Goal: Complete application form

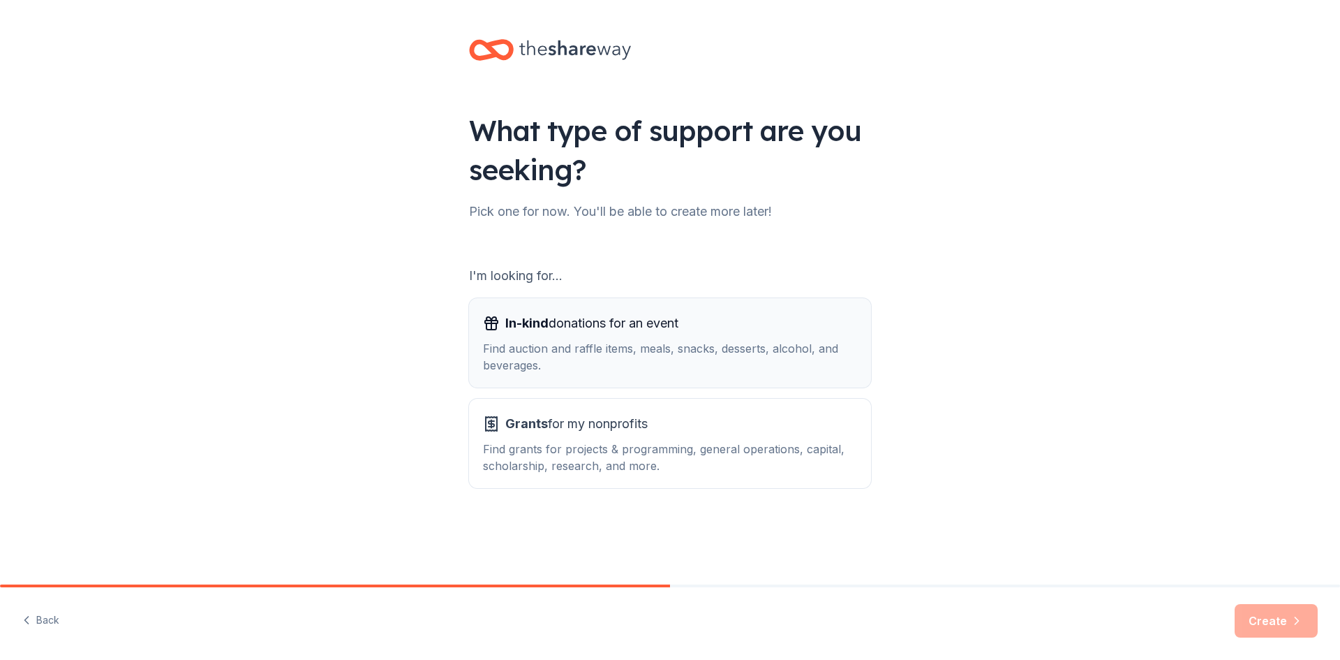
click at [538, 333] on span "In-kind donations for an event" at bounding box center [591, 323] width 173 height 22
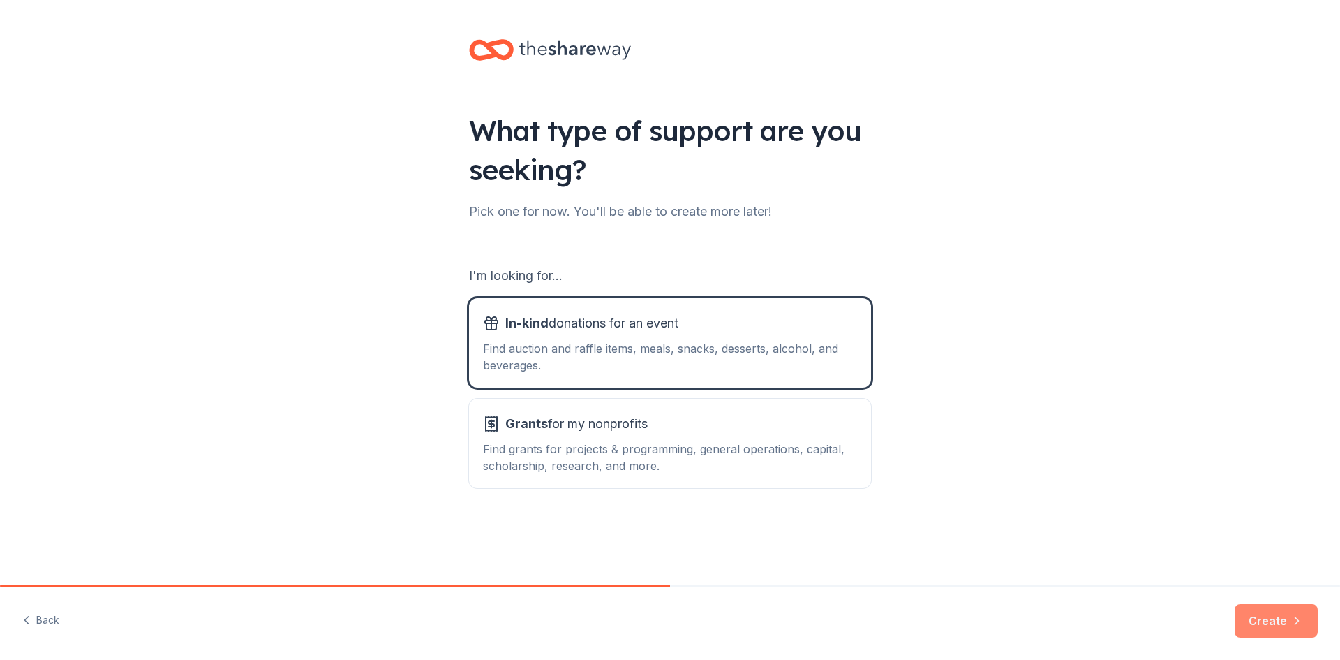
click at [1269, 621] on button "Create" at bounding box center [1276, 621] width 83 height 34
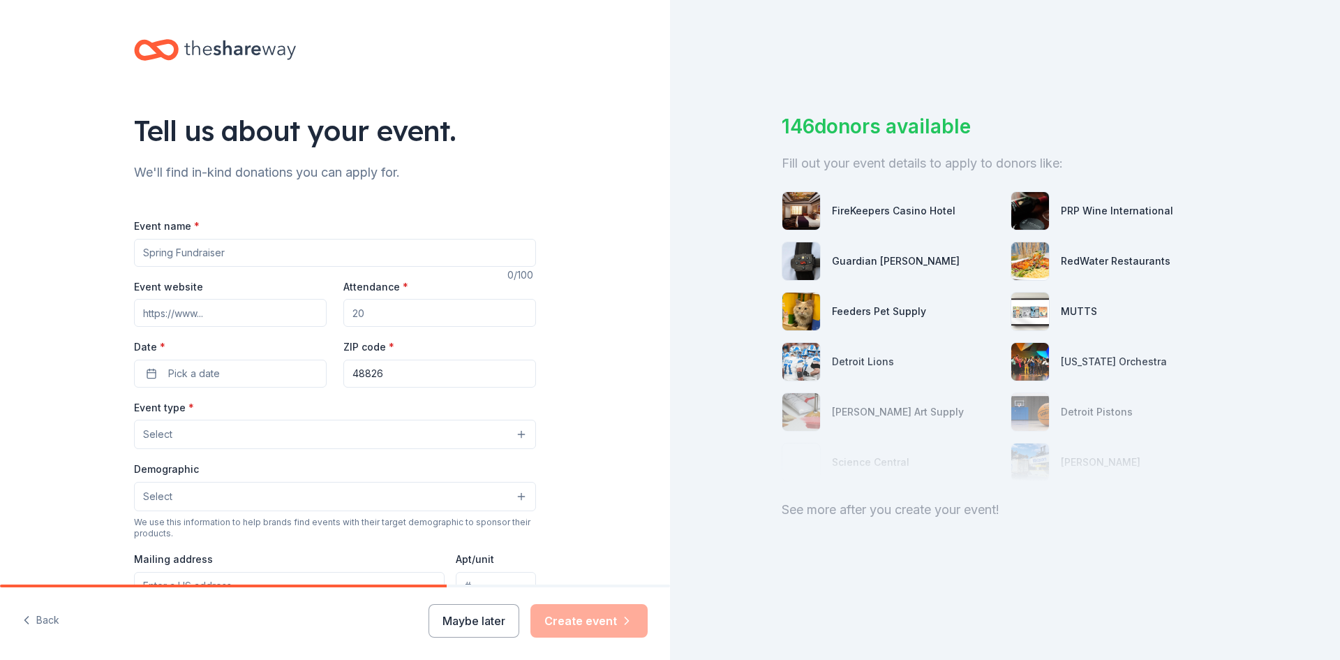
click at [232, 258] on input "Event name *" at bounding box center [335, 253] width 402 height 28
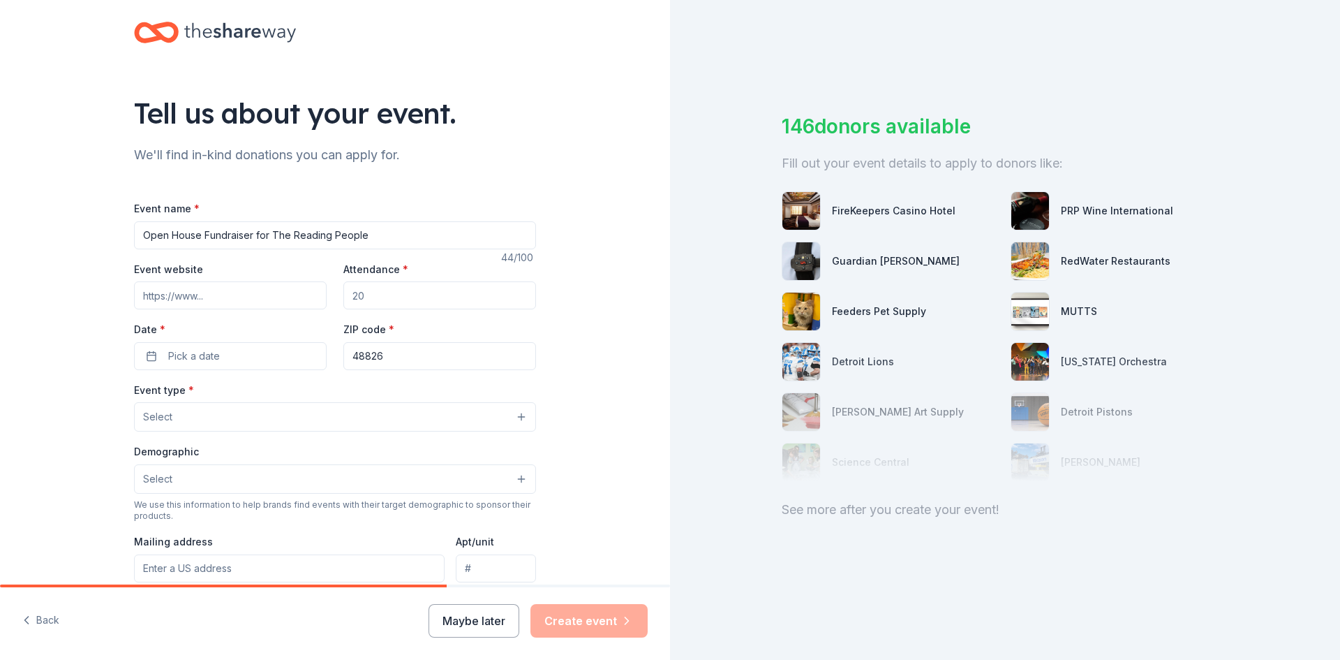
type input "Open House Fundraiser for The Reading People"
click at [230, 295] on input "Event website" at bounding box center [230, 295] width 193 height 28
type input "[URL][DOMAIN_NAME]"
drag, startPoint x: 359, startPoint y: 292, endPoint x: 345, endPoint y: 292, distance: 14.0
click at [345, 292] on input "Attendance *" at bounding box center [439, 295] width 193 height 28
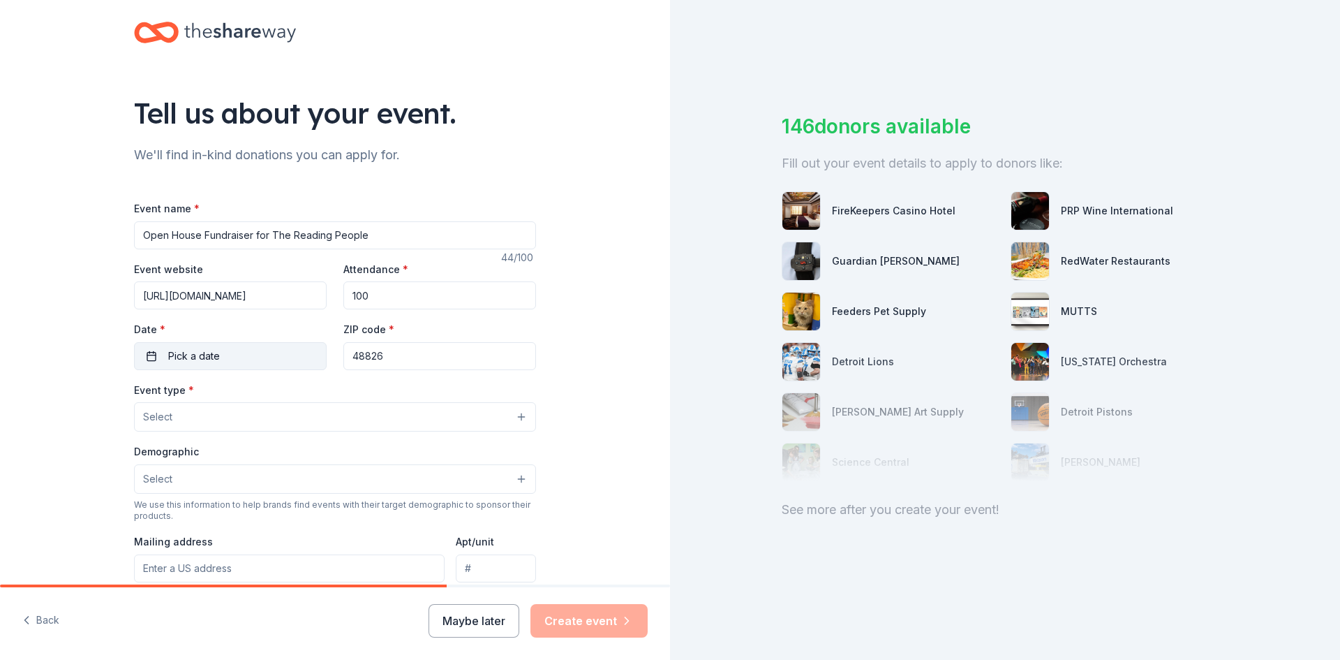
type input "100"
click at [288, 356] on button "Pick a date" at bounding box center [230, 356] width 193 height 28
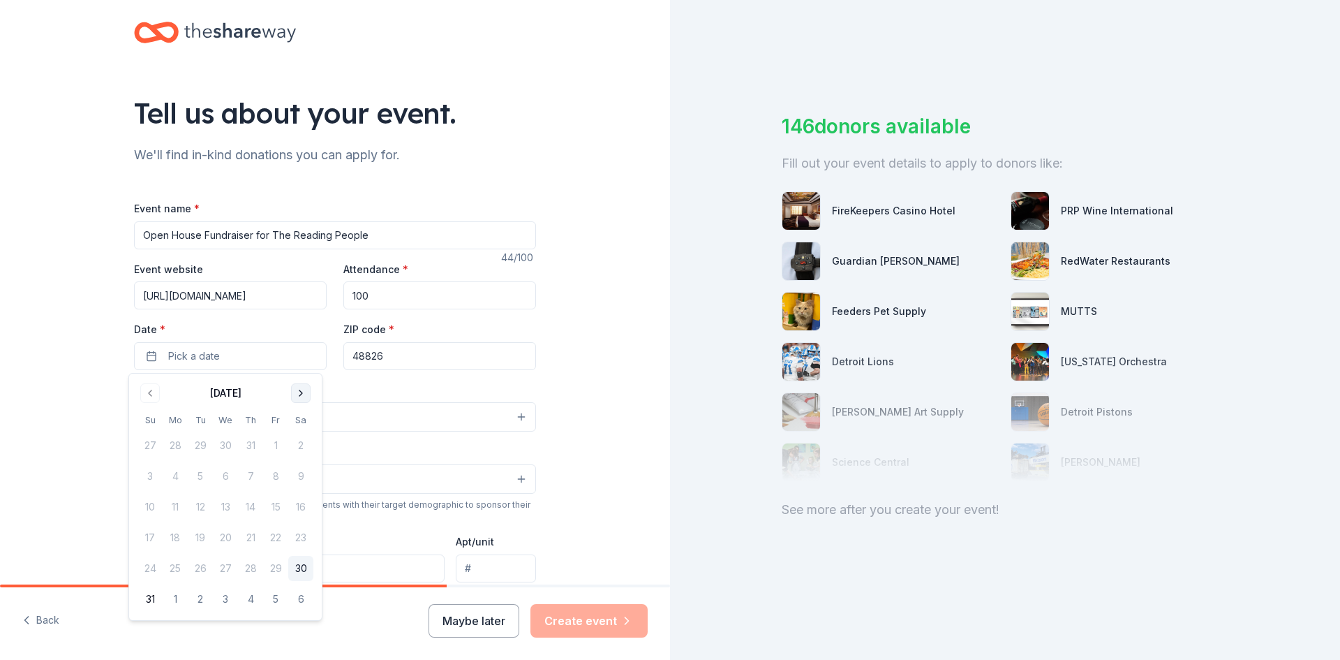
click at [306, 387] on button "Go to next month" at bounding box center [301, 393] width 20 height 20
click at [297, 480] on button "13" at bounding box center [300, 476] width 25 height 25
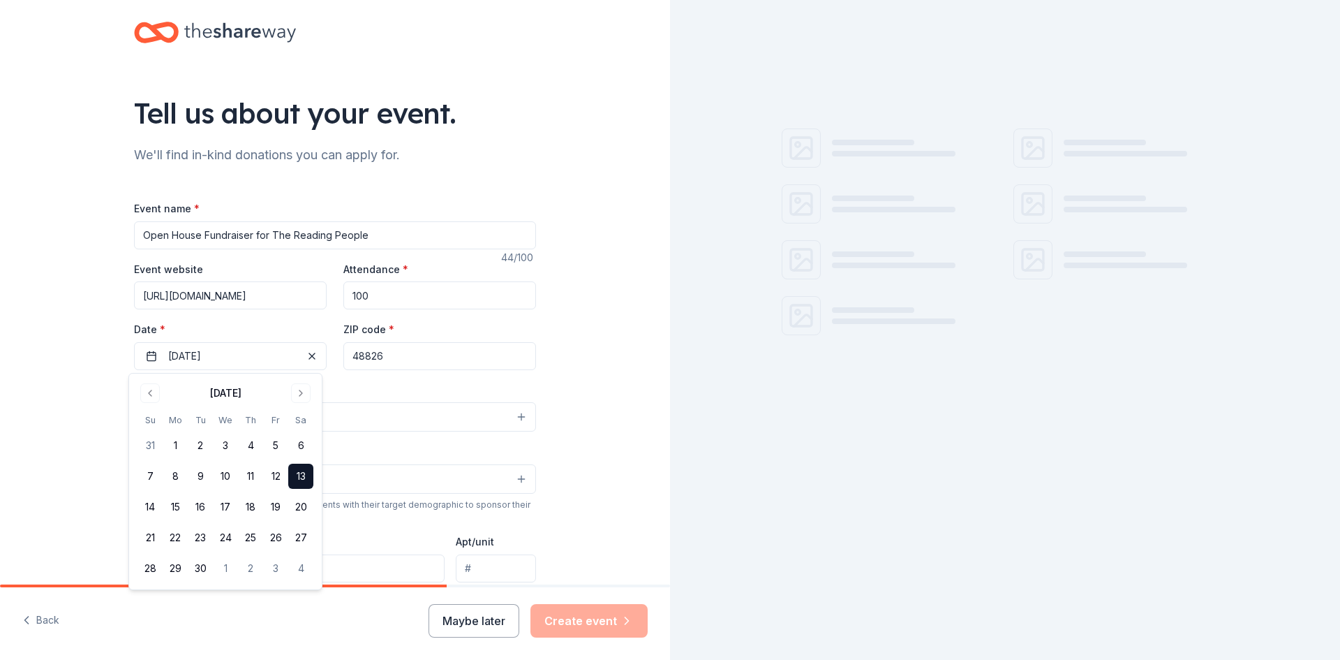
click at [383, 360] on input "48826" at bounding box center [439, 356] width 193 height 28
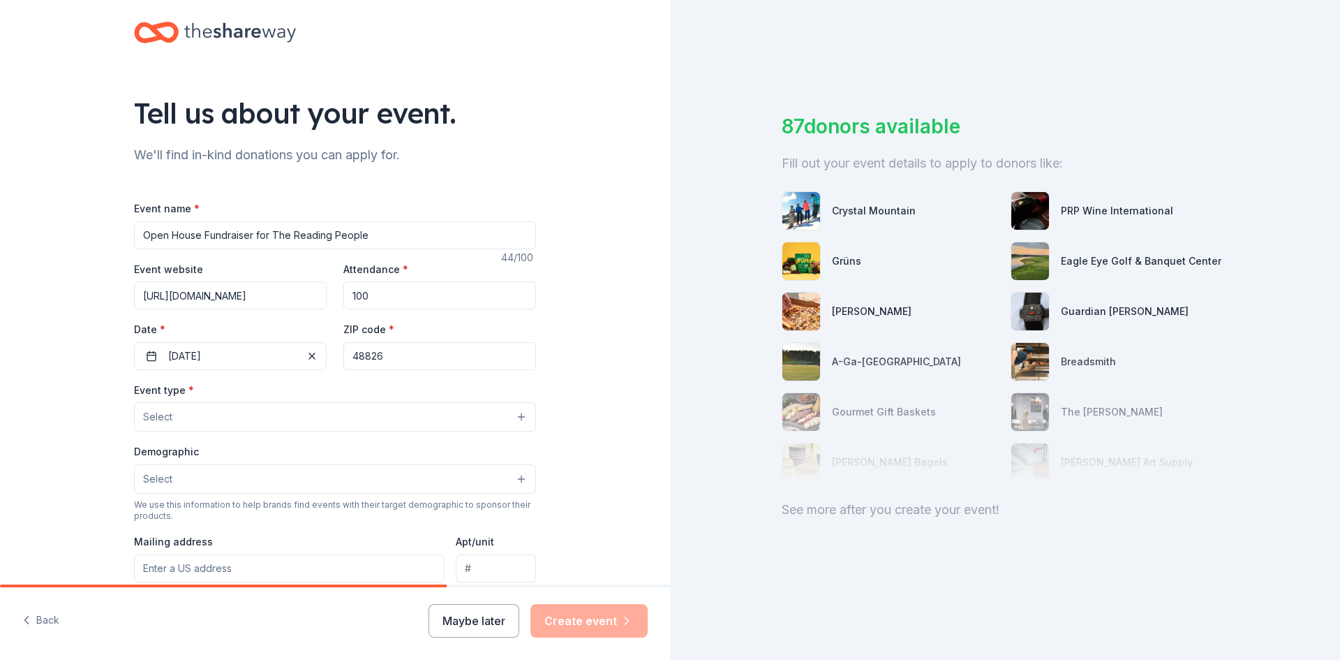
drag, startPoint x: 362, startPoint y: 355, endPoint x: 378, endPoint y: 351, distance: 16.4
click at [378, 351] on input "48826" at bounding box center [439, 356] width 193 height 28
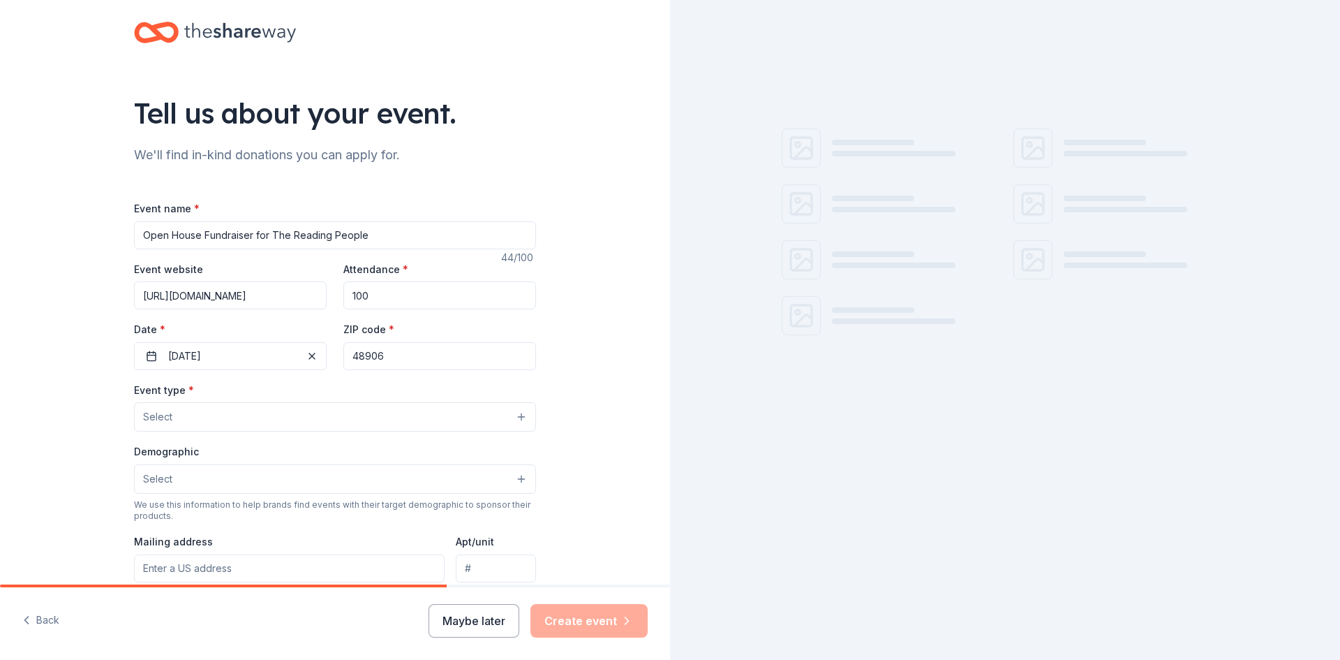
type input "48906"
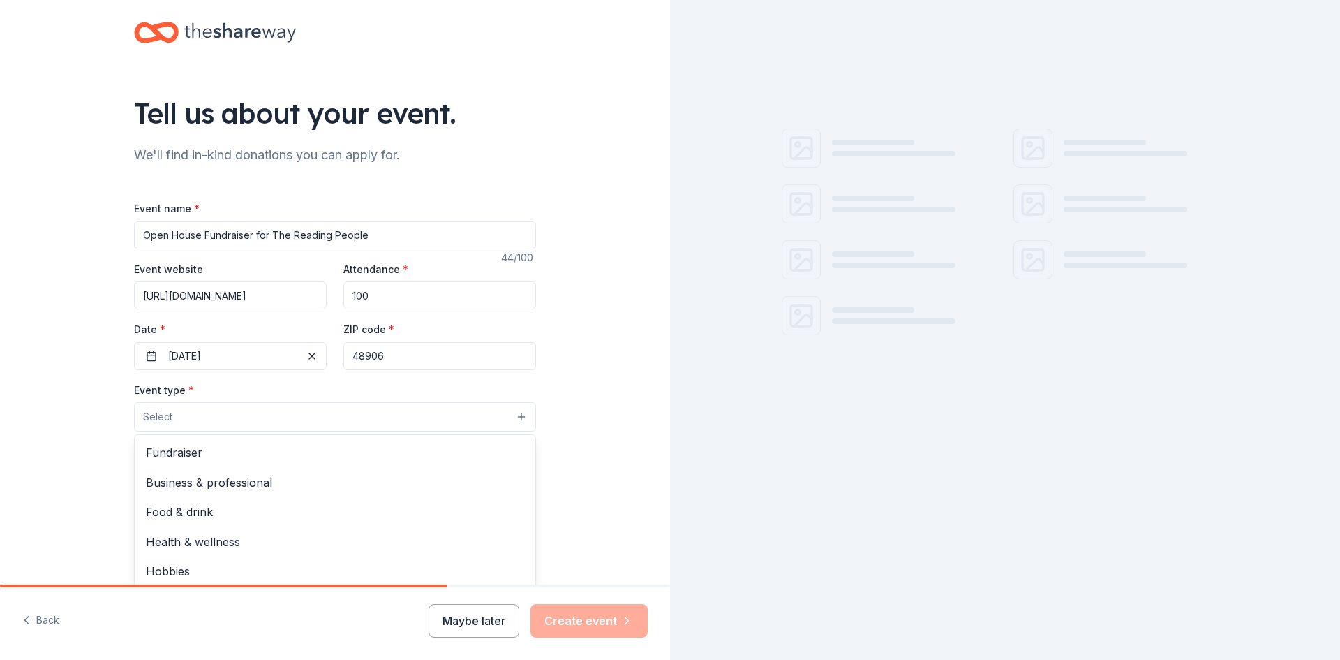
click at [348, 410] on button "Select" at bounding box center [335, 416] width 402 height 29
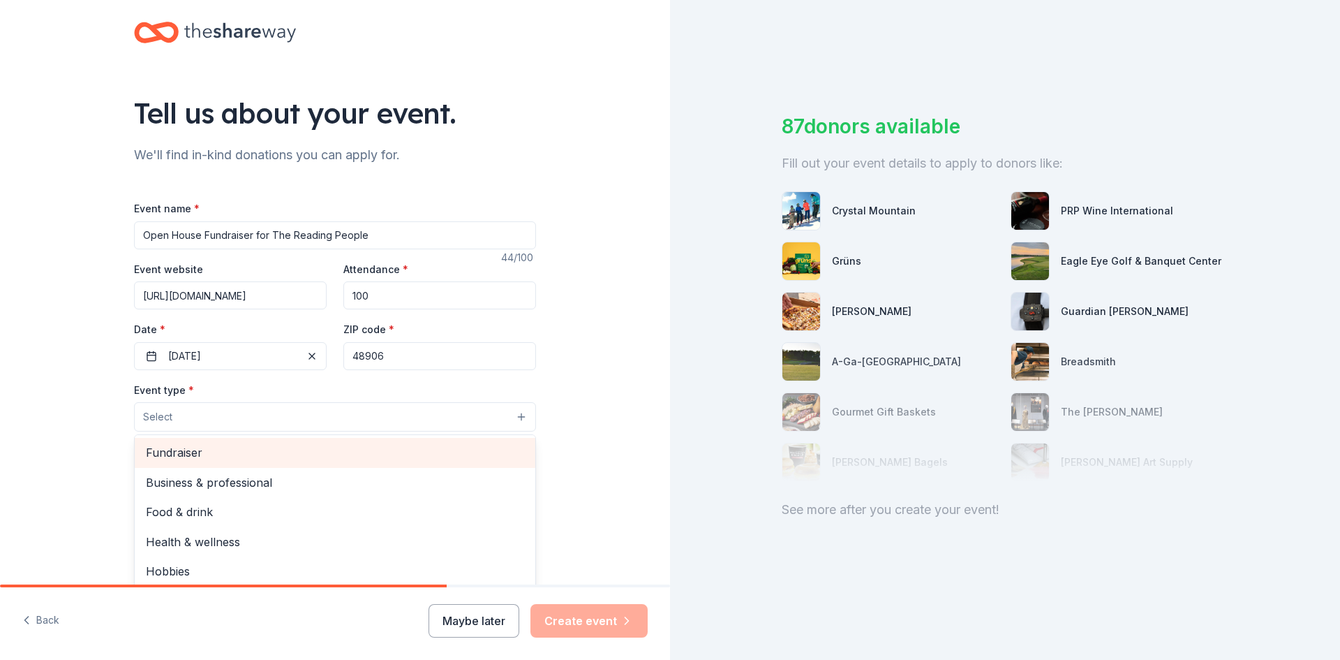
click at [322, 443] on span "Fundraiser" at bounding box center [335, 452] width 378 height 18
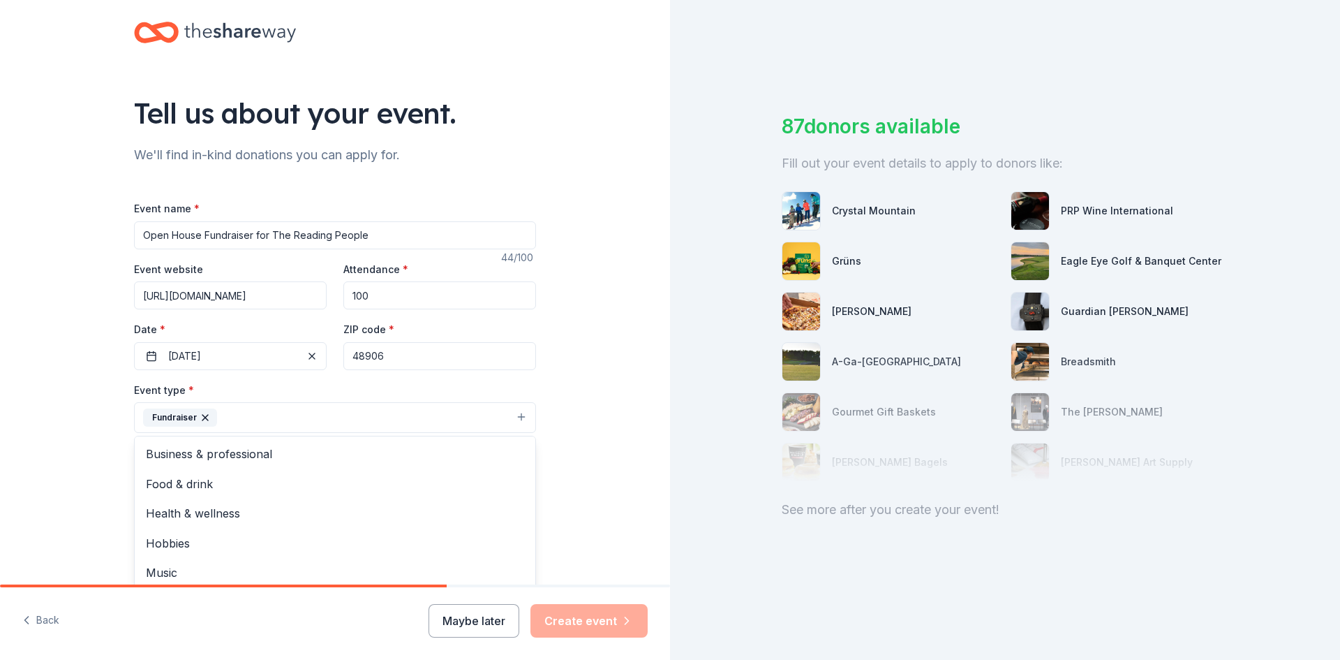
scroll to position [17, 0]
click at [568, 415] on div "Tell us about your event. We'll find in-kind donations you can apply for. Event…" at bounding box center [335, 448] width 670 height 931
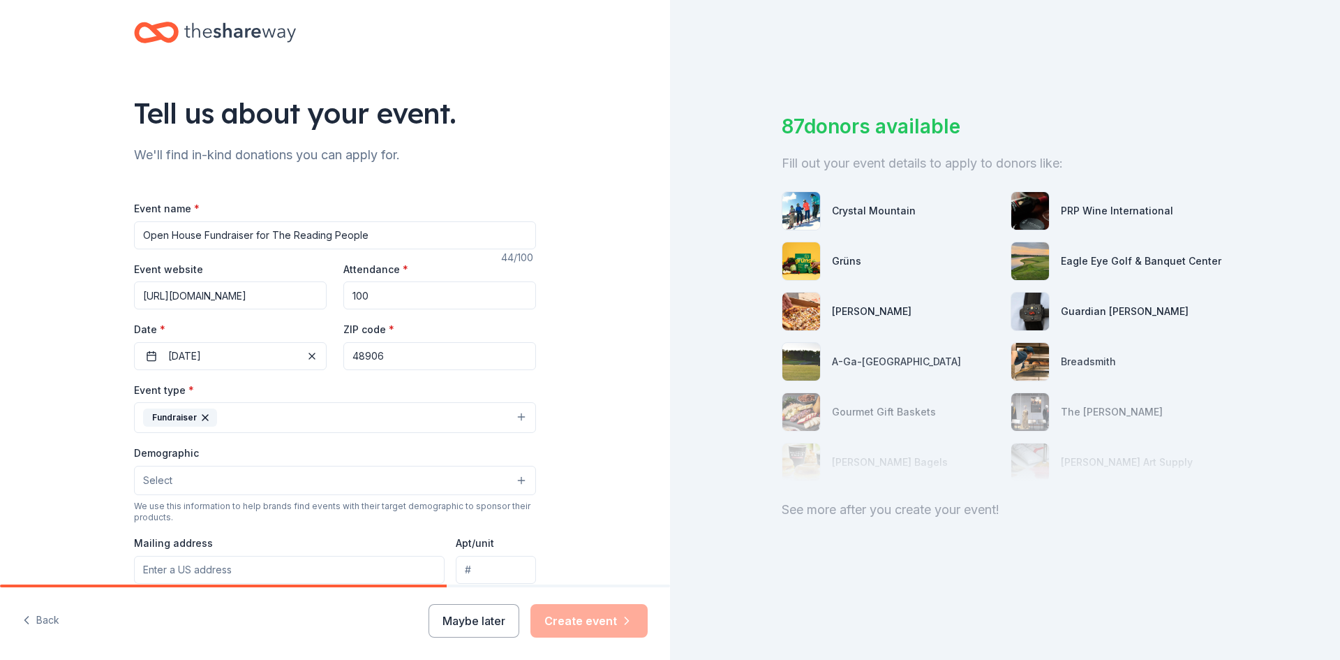
scroll to position [175, 0]
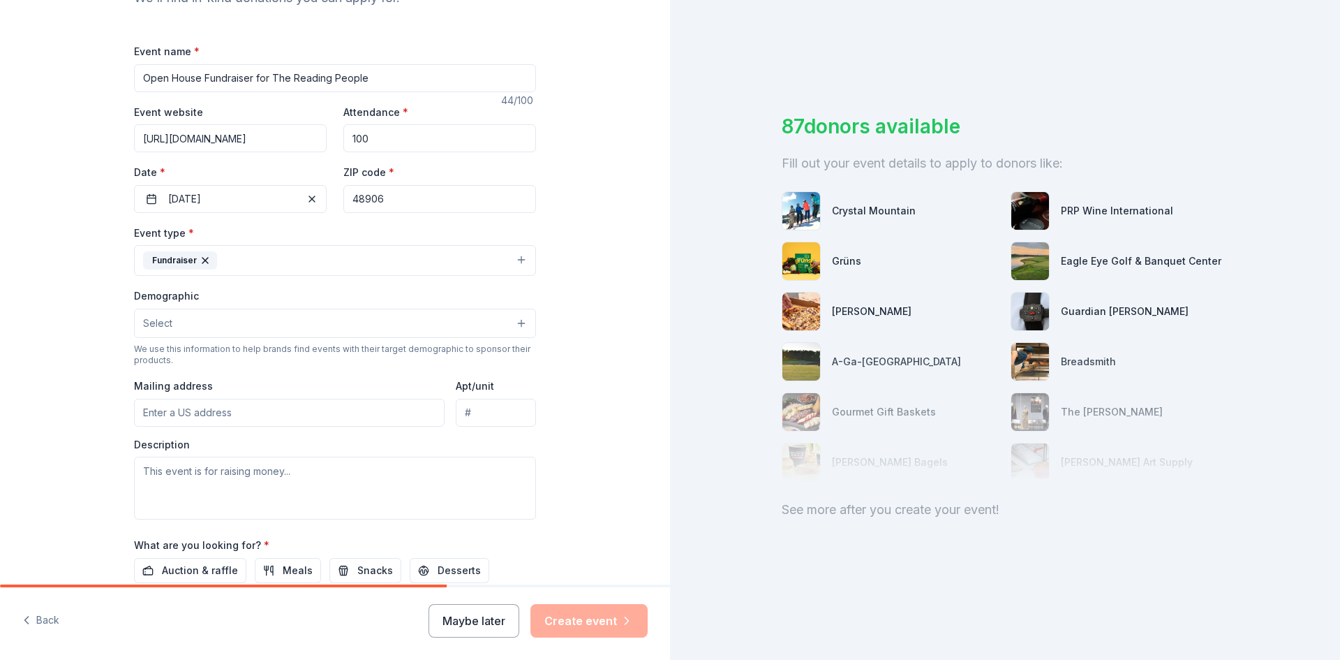
click at [262, 332] on button "Select" at bounding box center [335, 323] width 402 height 29
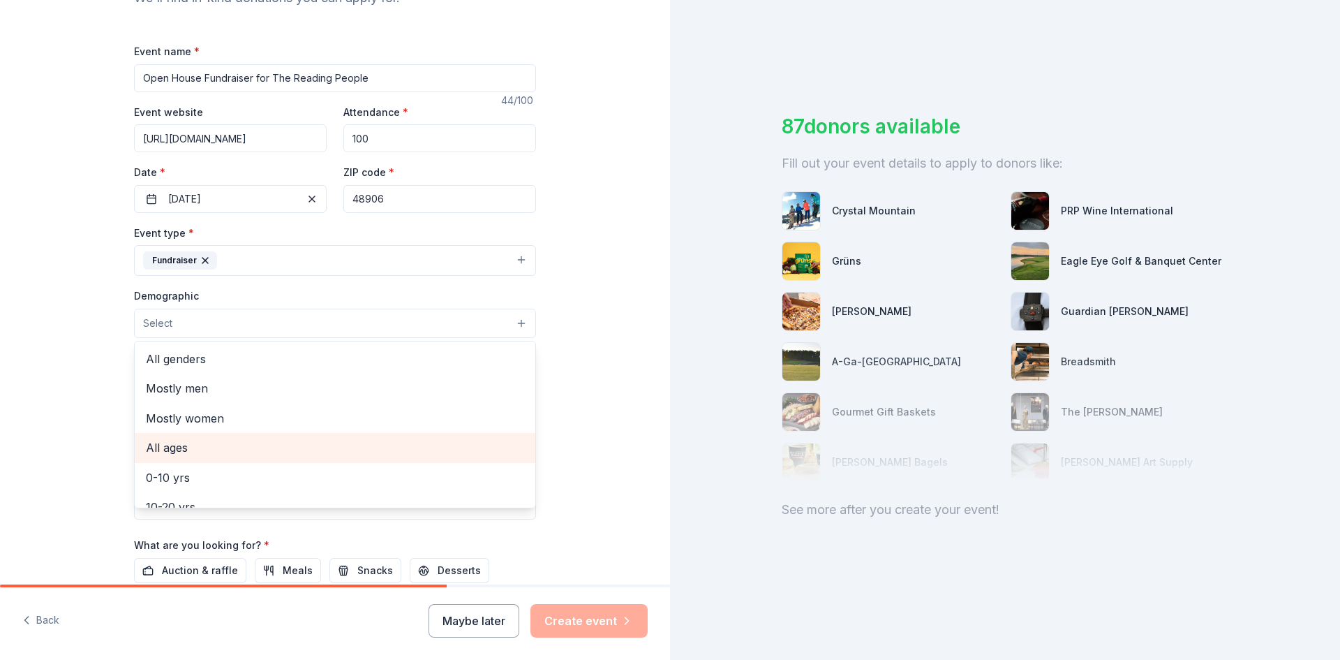
click at [223, 440] on span "All ages" at bounding box center [335, 447] width 378 height 18
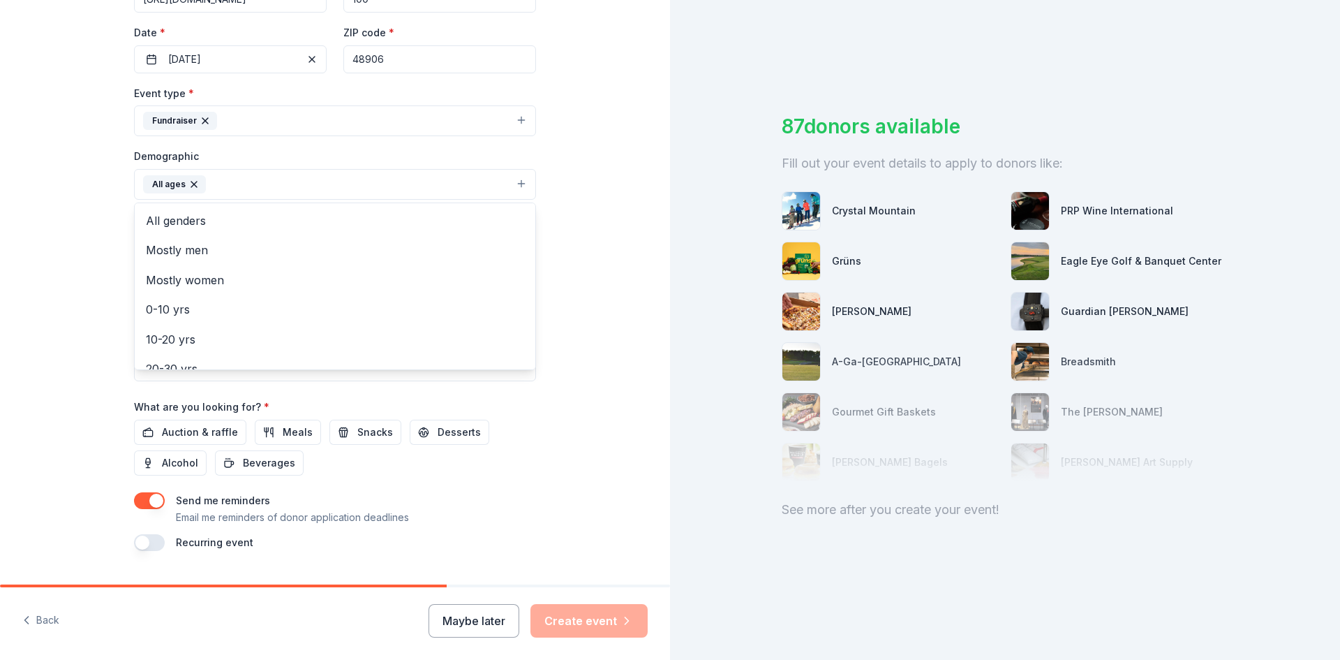
click at [579, 394] on div "Tell us about your event. We'll find in-kind donations you can apply for. Event…" at bounding box center [335, 152] width 670 height 932
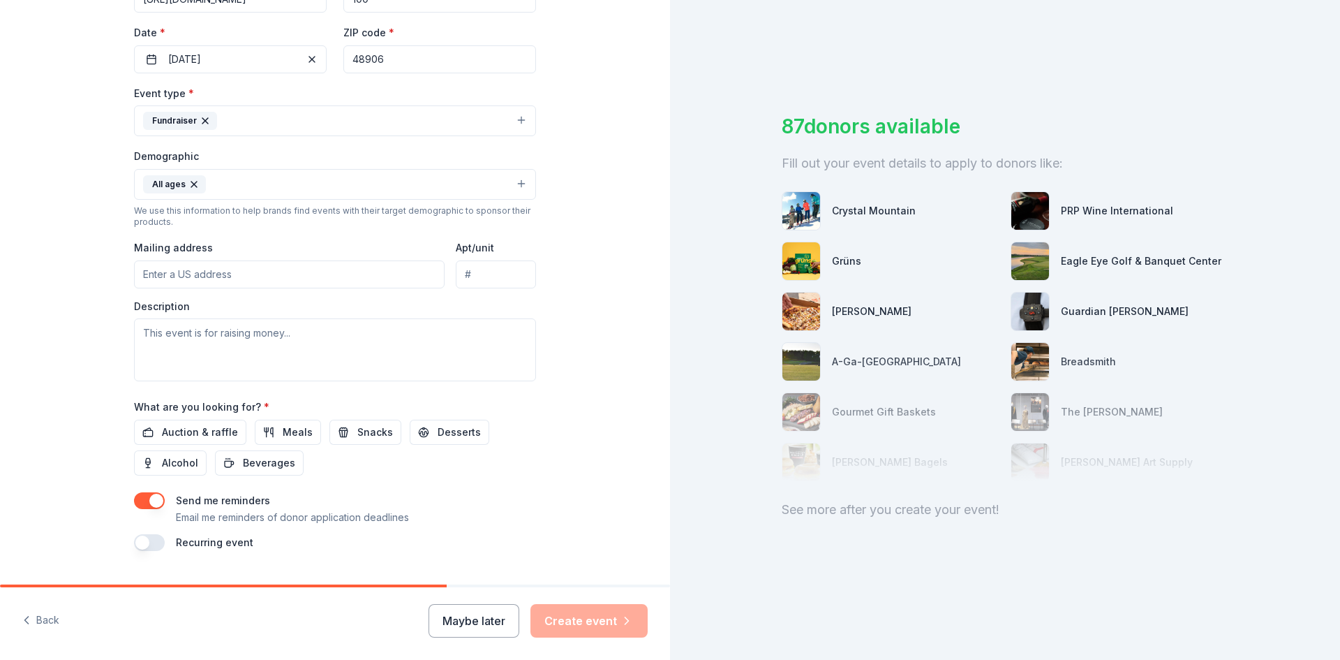
click at [305, 283] on input "Mailing address" at bounding box center [289, 274] width 311 height 28
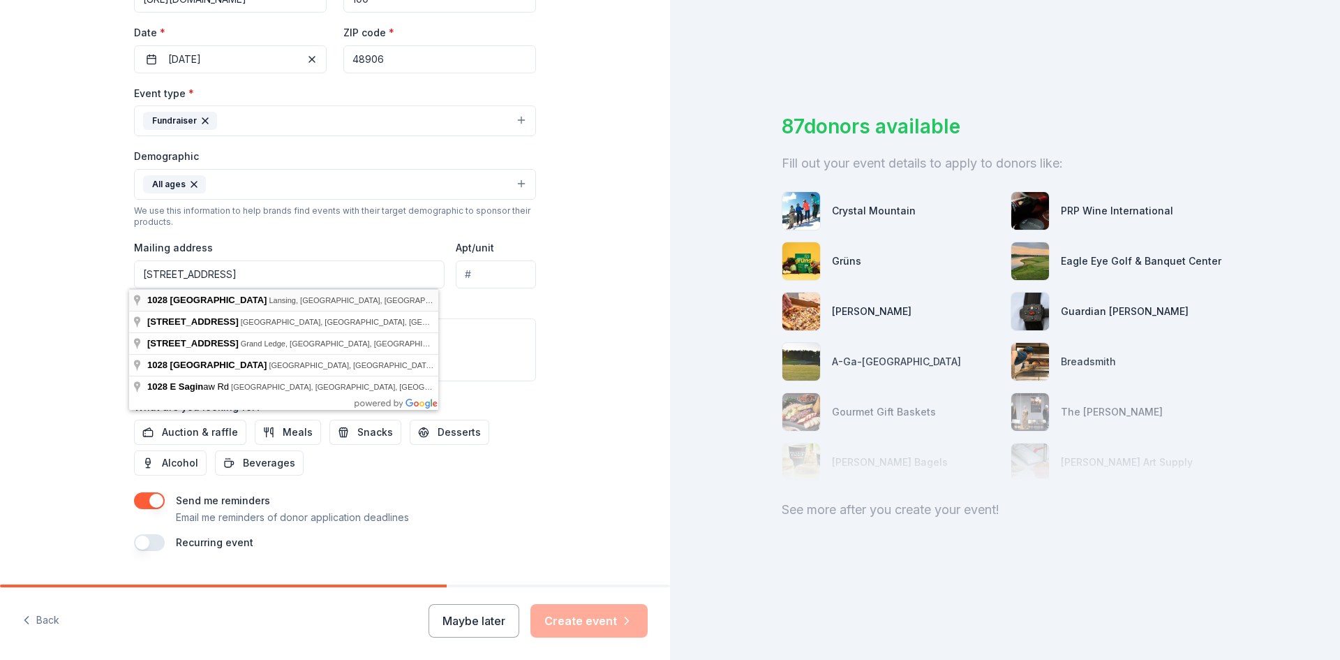
type input "[STREET_ADDRESS]"
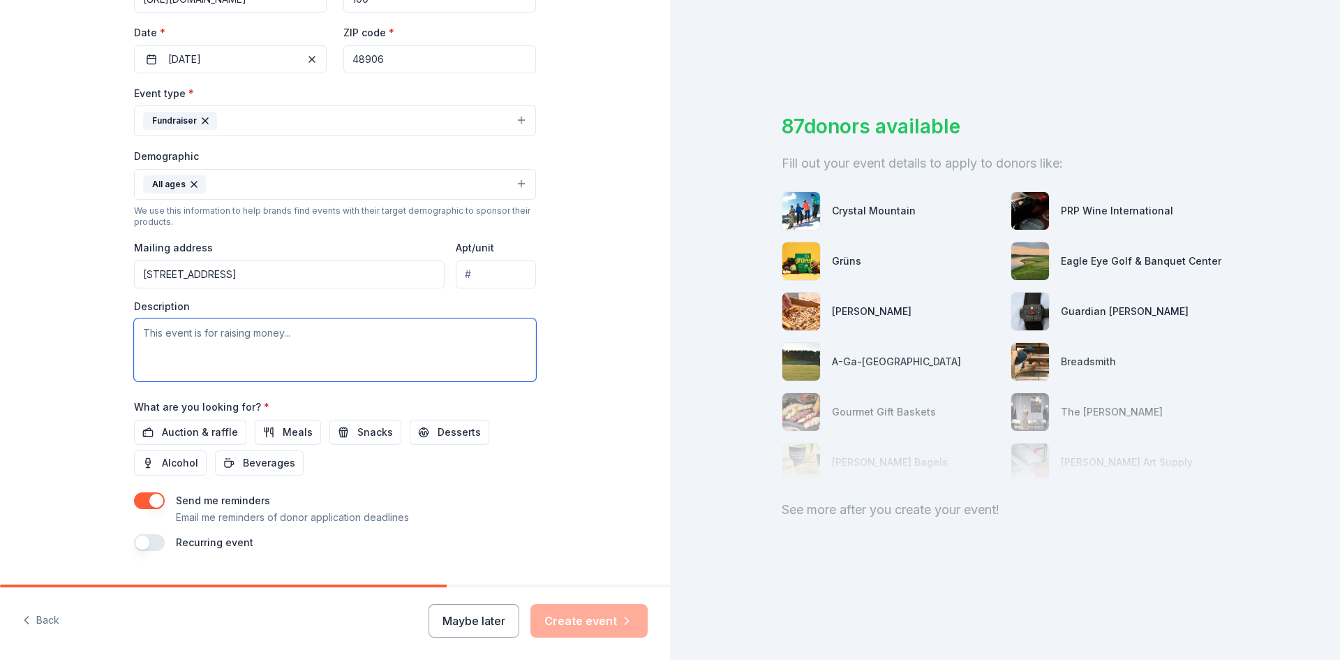
click at [297, 336] on textarea at bounding box center [335, 349] width 402 height 63
click at [193, 333] on textarea at bounding box center [335, 349] width 402 height 63
paste textarea "Fundraiser Open House as we celebrate Lansing’s Largest Free Library a communit…"
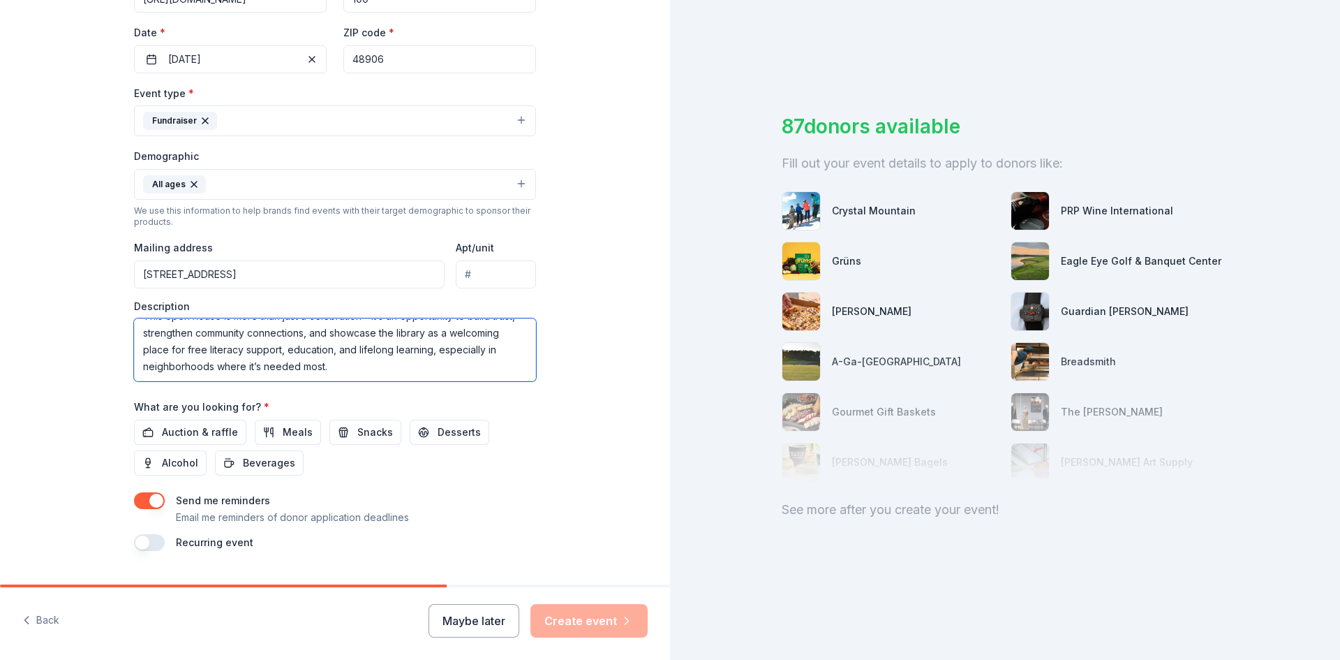
scroll to position [0, 0]
click at [138, 330] on textarea "Fundraiser Open House as we celebrate Lansing’s Largest Free Library a communit…" at bounding box center [335, 349] width 402 height 63
drag, startPoint x: 269, startPoint y: 334, endPoint x: 295, endPoint y: 331, distance: 26.0
click at [295, 331] on textarea "The Fundraiser Open House as we celebrate Lansing’s Largest Free Library a comm…" at bounding box center [335, 349] width 402 height 63
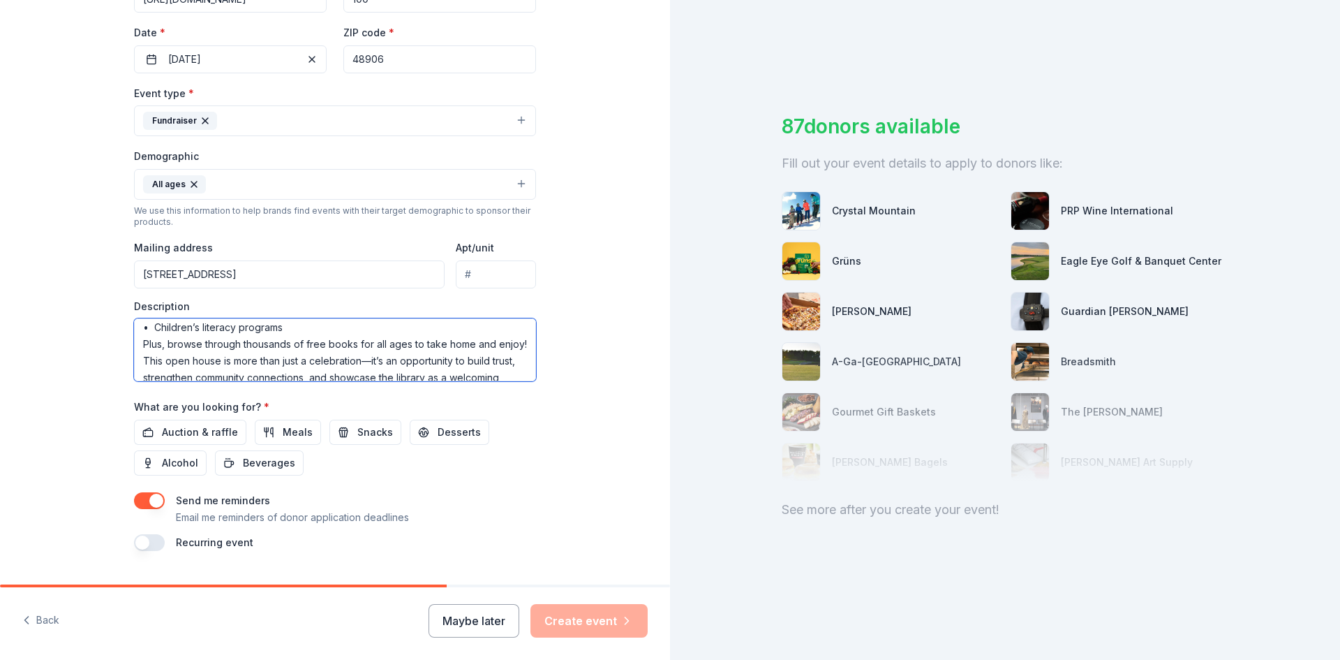
scroll to position [168, 0]
click at [255, 329] on textarea "The Fundraiser Open House is to celebrate Lansing’s Largest Free Library a comm…" at bounding box center [335, 349] width 402 height 63
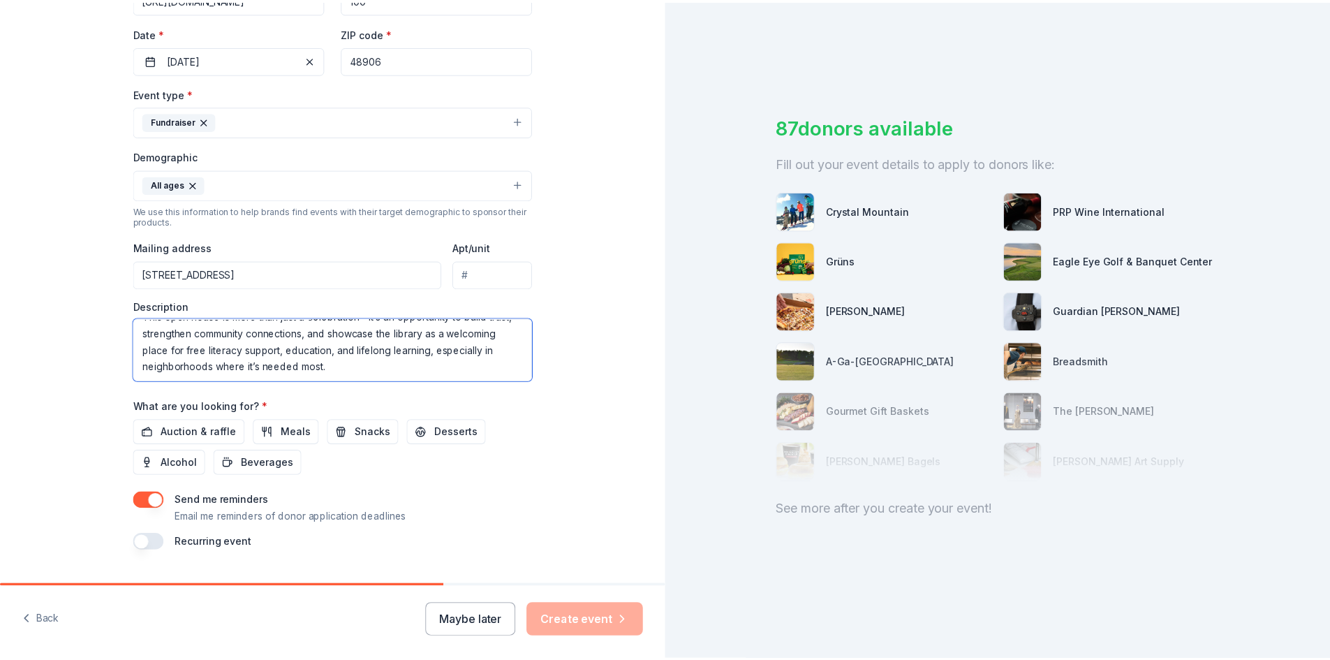
scroll to position [348, 0]
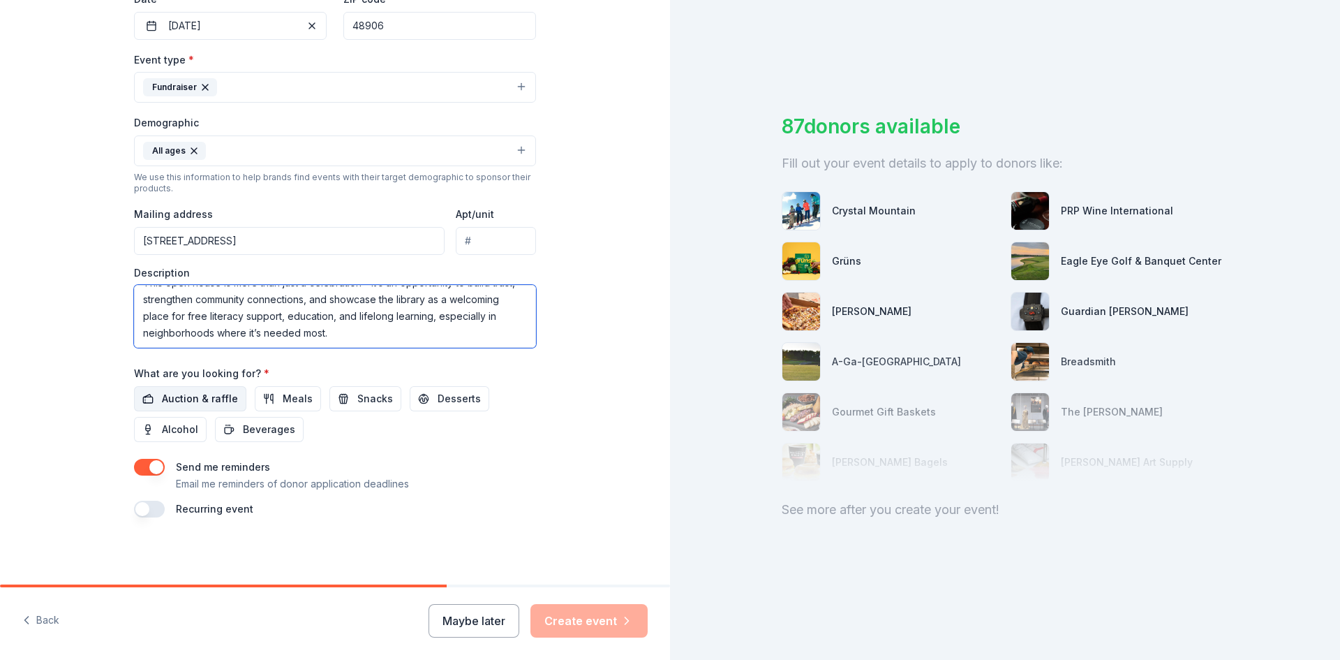
type textarea "The Fundraiser Open House is to celebrate Lansing’s Largest Free Library a comm…"
click at [188, 392] on span "Auction & raffle" at bounding box center [200, 398] width 76 height 17
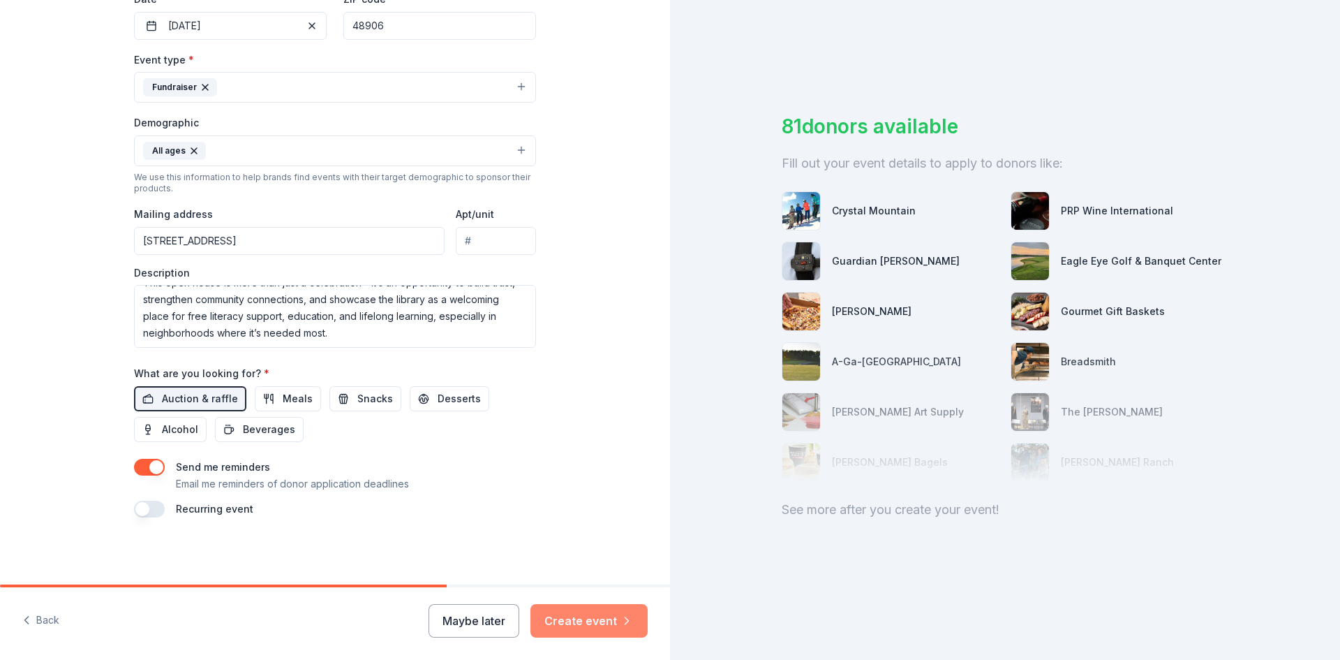
click at [561, 621] on button "Create event" at bounding box center [589, 621] width 117 height 34
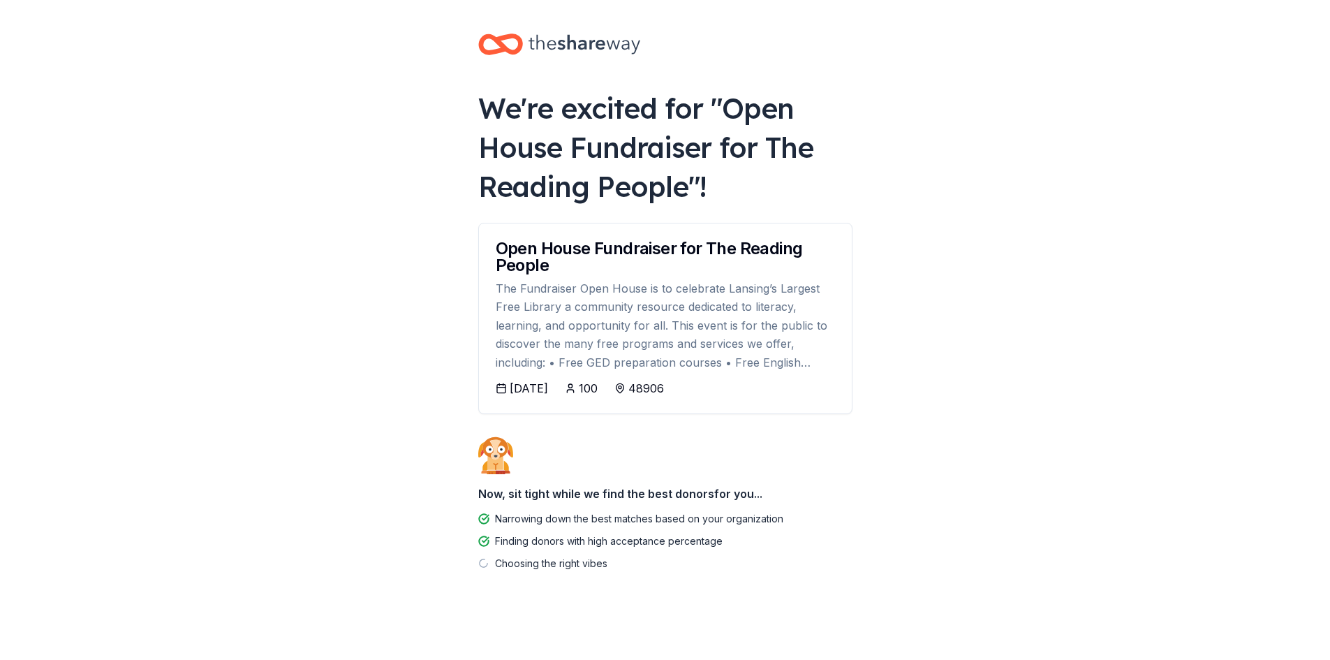
scroll to position [4, 0]
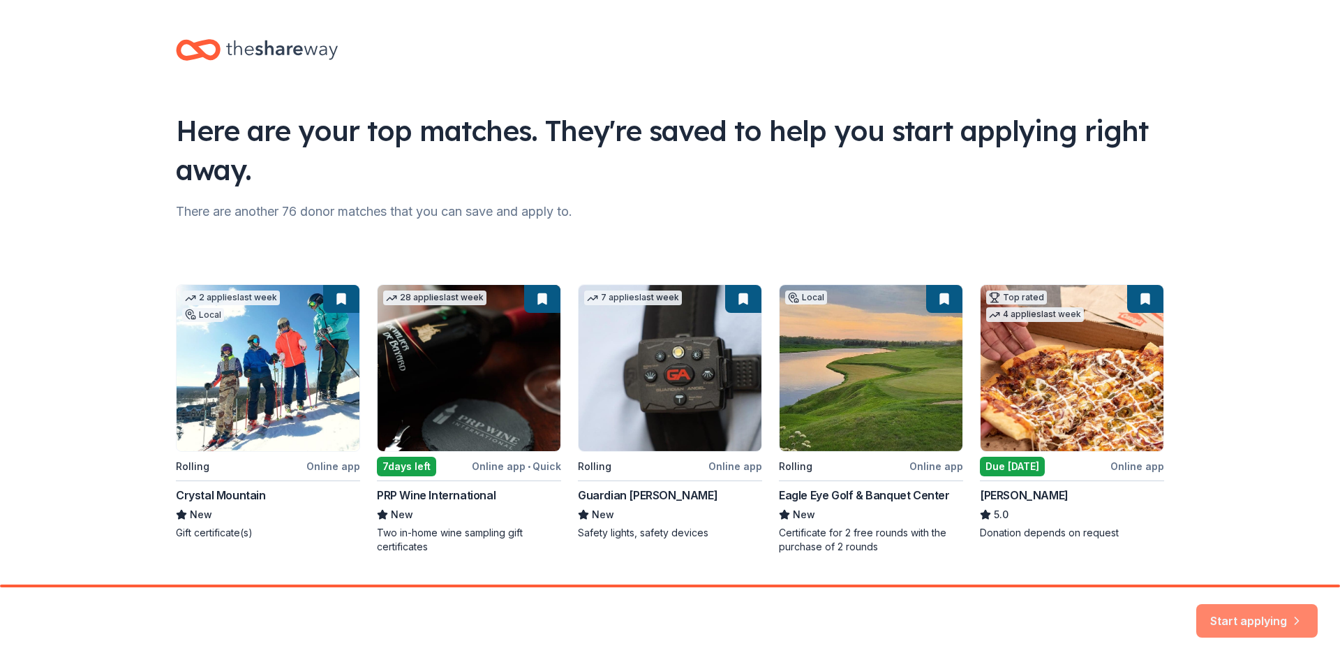
click at [1243, 609] on button "Start applying" at bounding box center [1257, 612] width 121 height 34
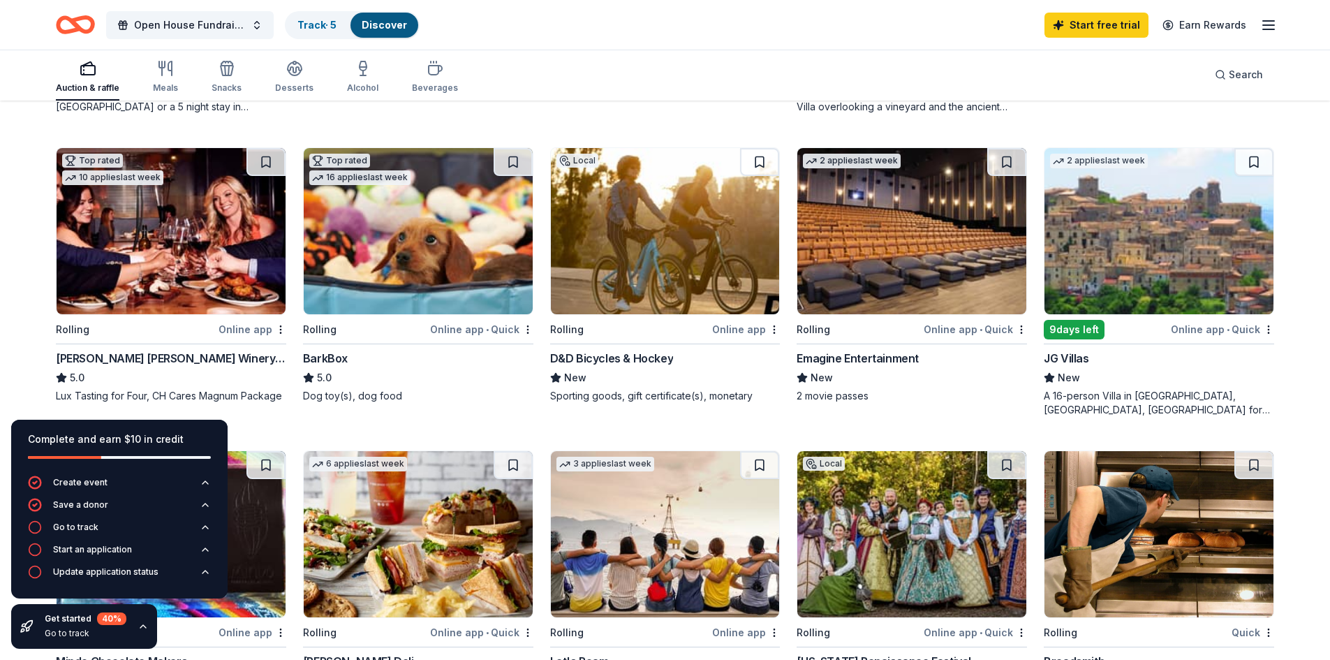
scroll to position [401, 0]
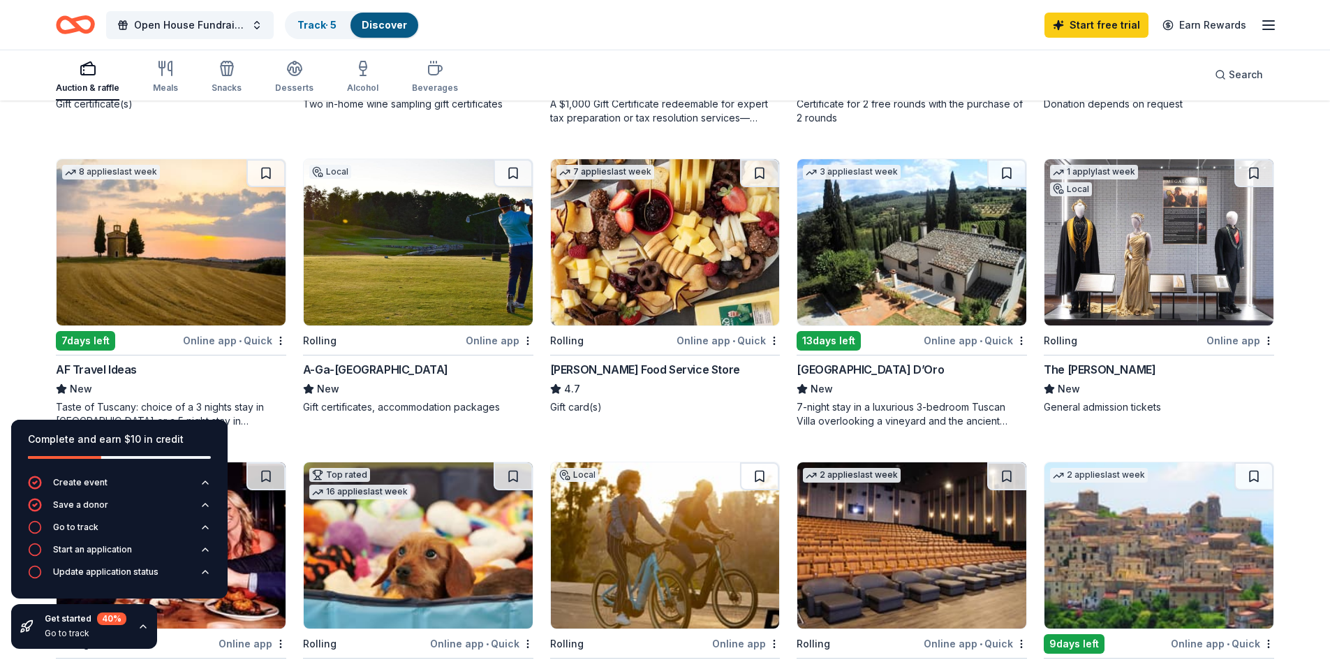
click at [1079, 239] on img at bounding box center [1158, 242] width 229 height 166
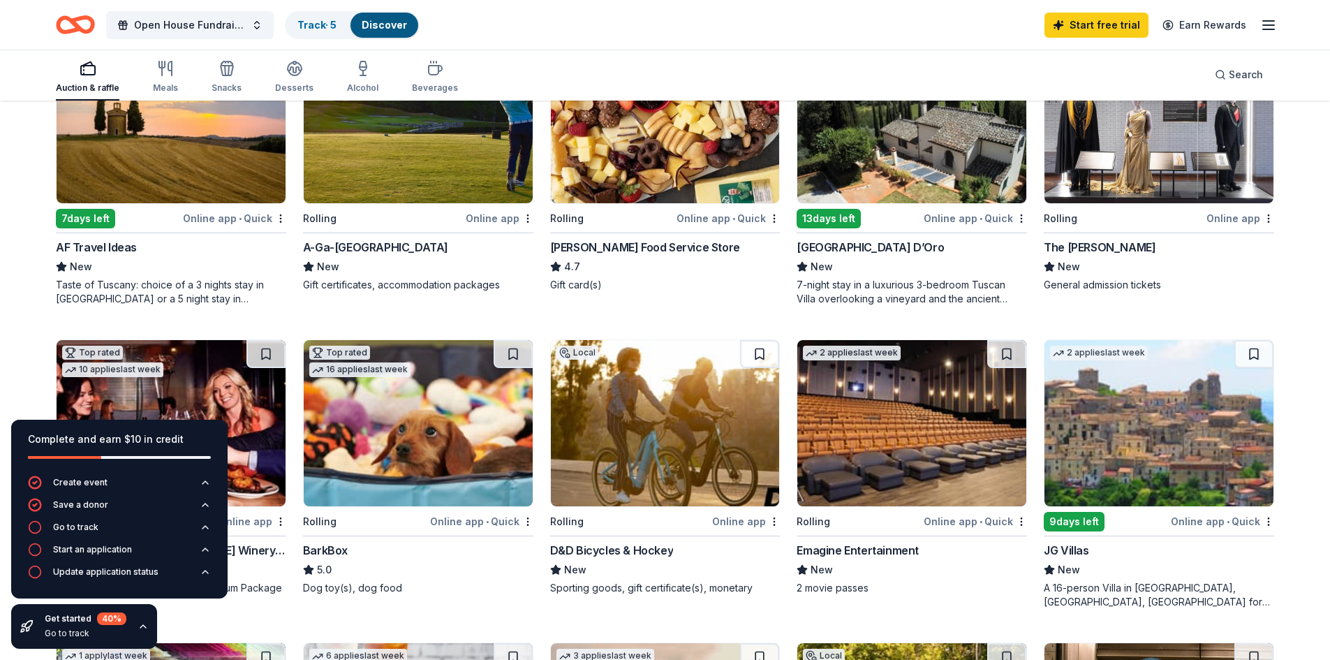
scroll to position [454, 0]
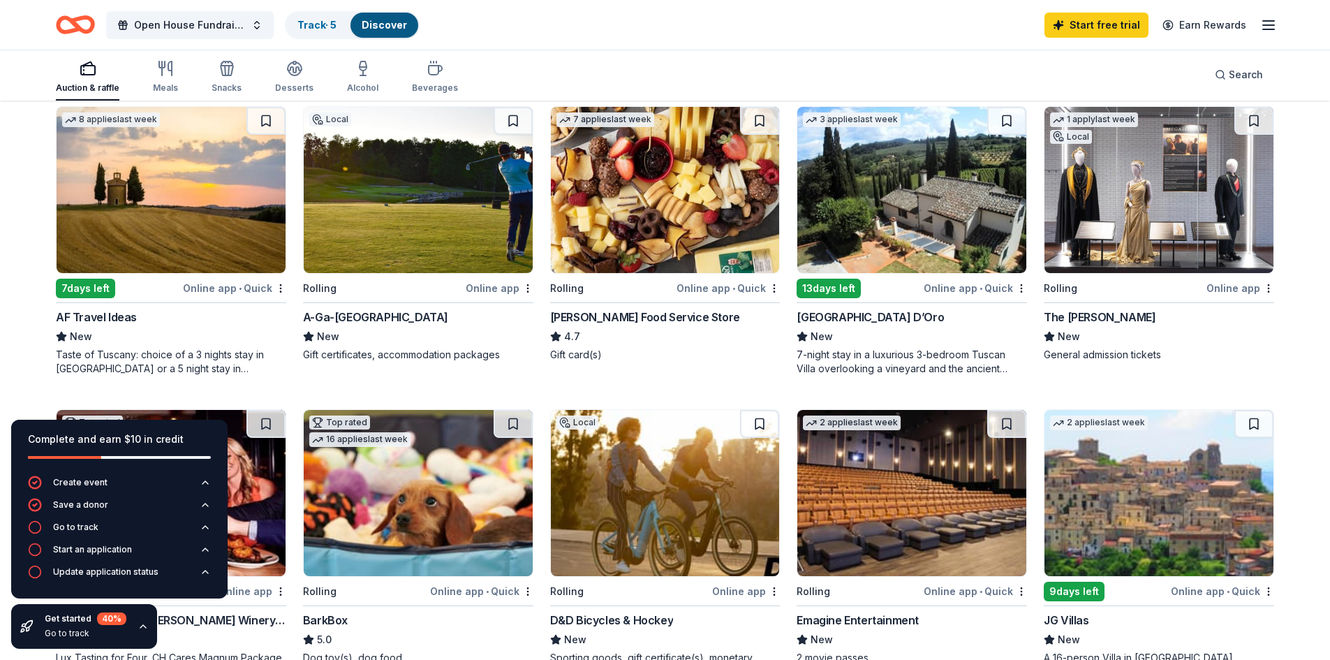
click at [1268, 21] on line "button" at bounding box center [1268, 21] width 11 height 0
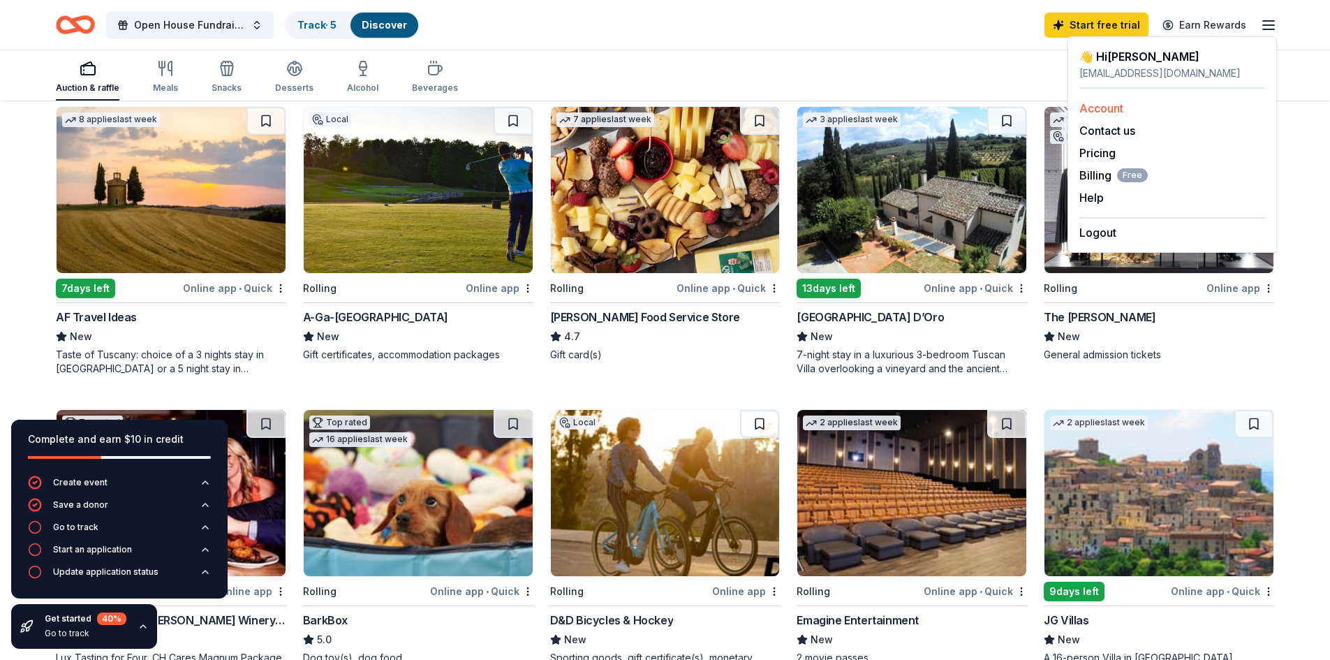
click at [1109, 104] on link "Account" at bounding box center [1101, 108] width 44 height 14
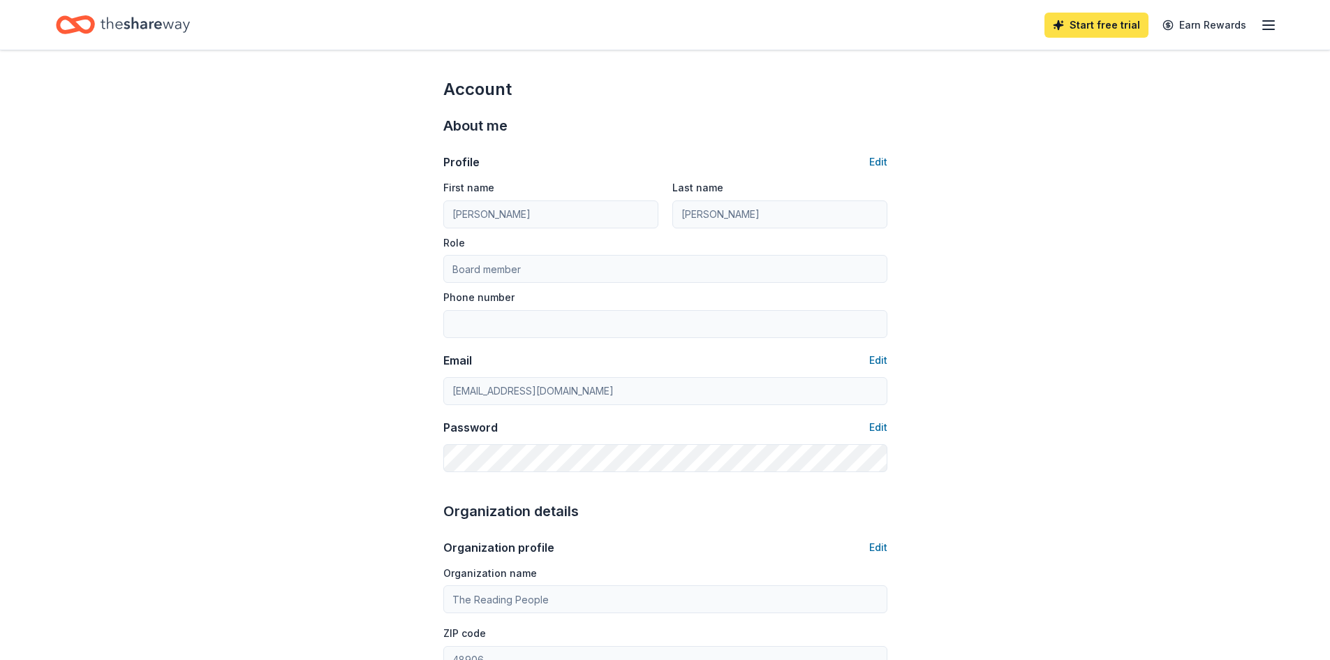
click at [1125, 19] on link "Start free trial" at bounding box center [1096, 25] width 104 height 25
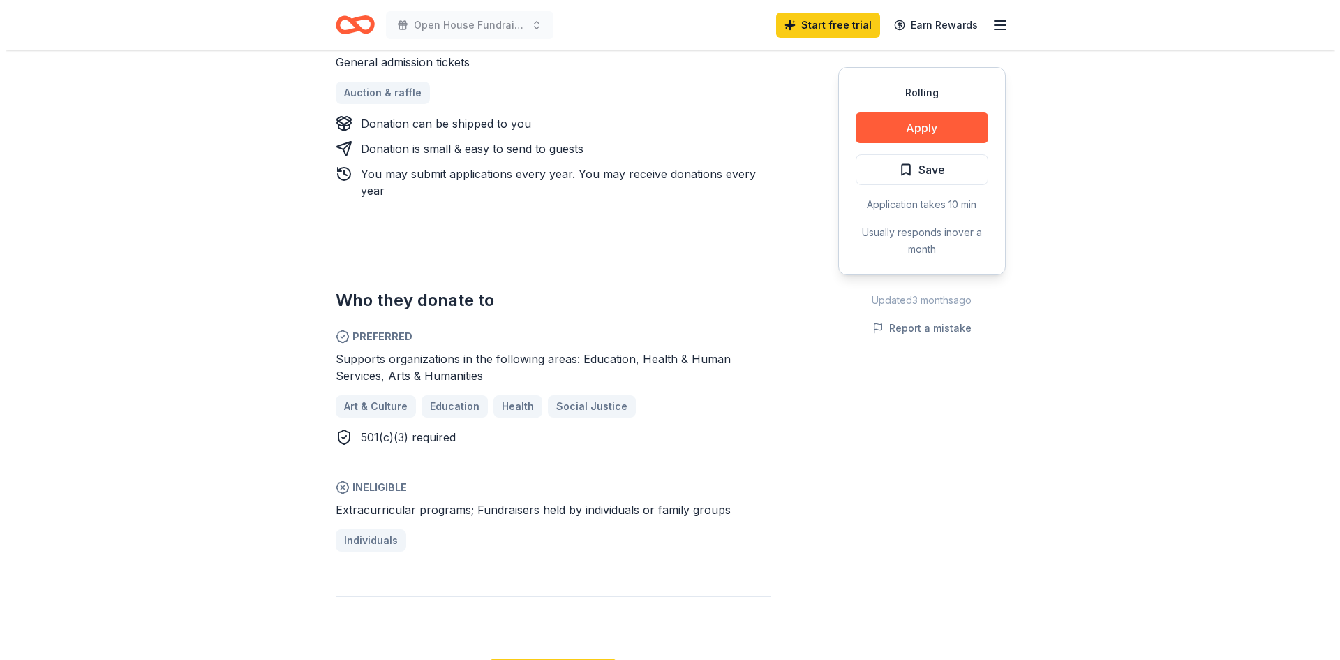
scroll to position [646, 0]
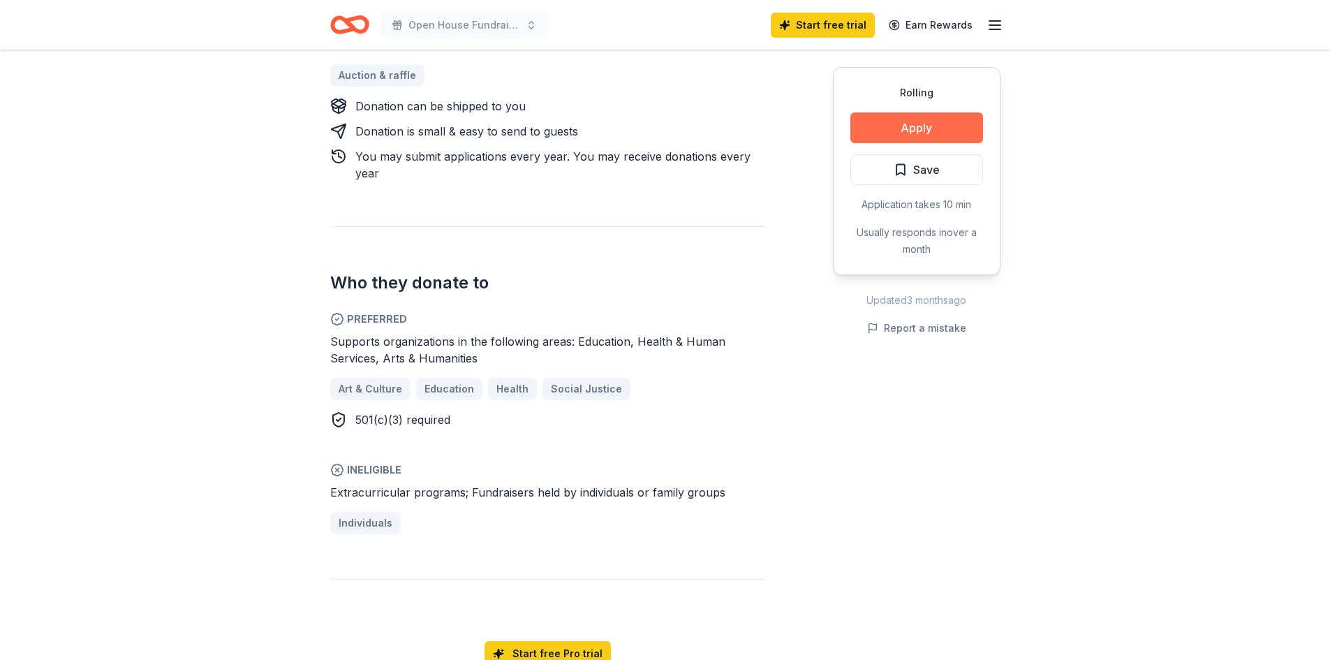
click at [937, 118] on button "Apply" at bounding box center [916, 127] width 133 height 31
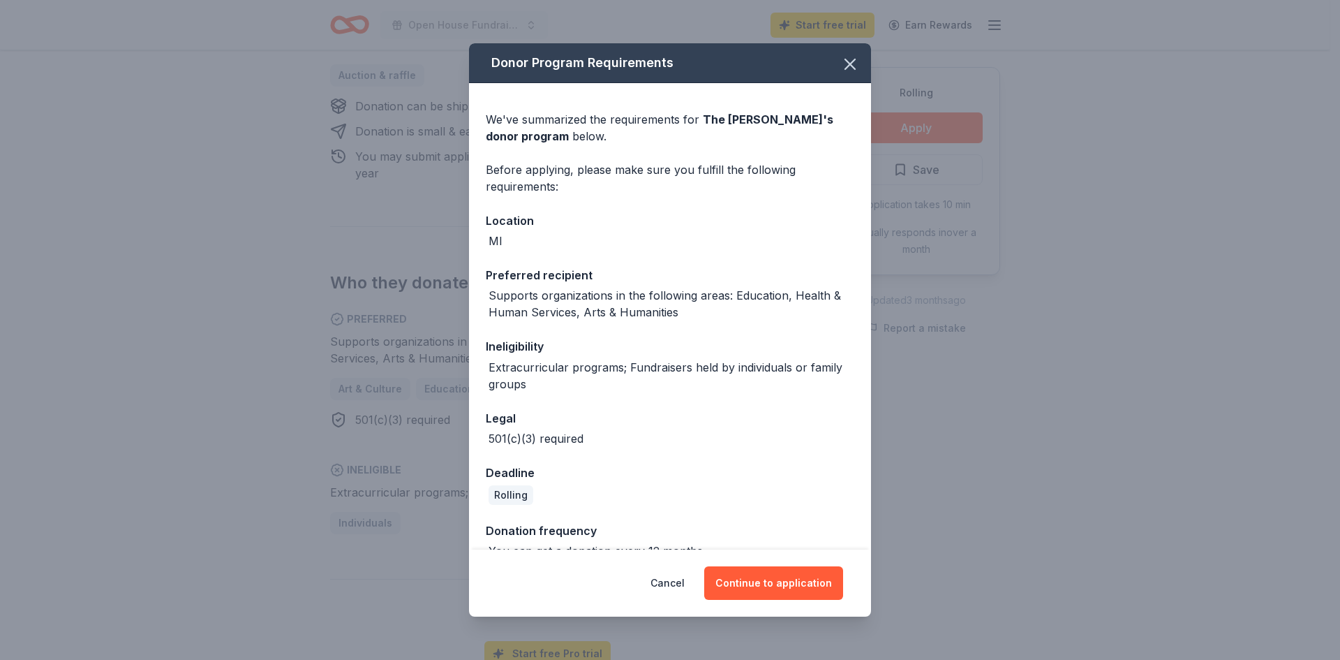
scroll to position [81, 0]
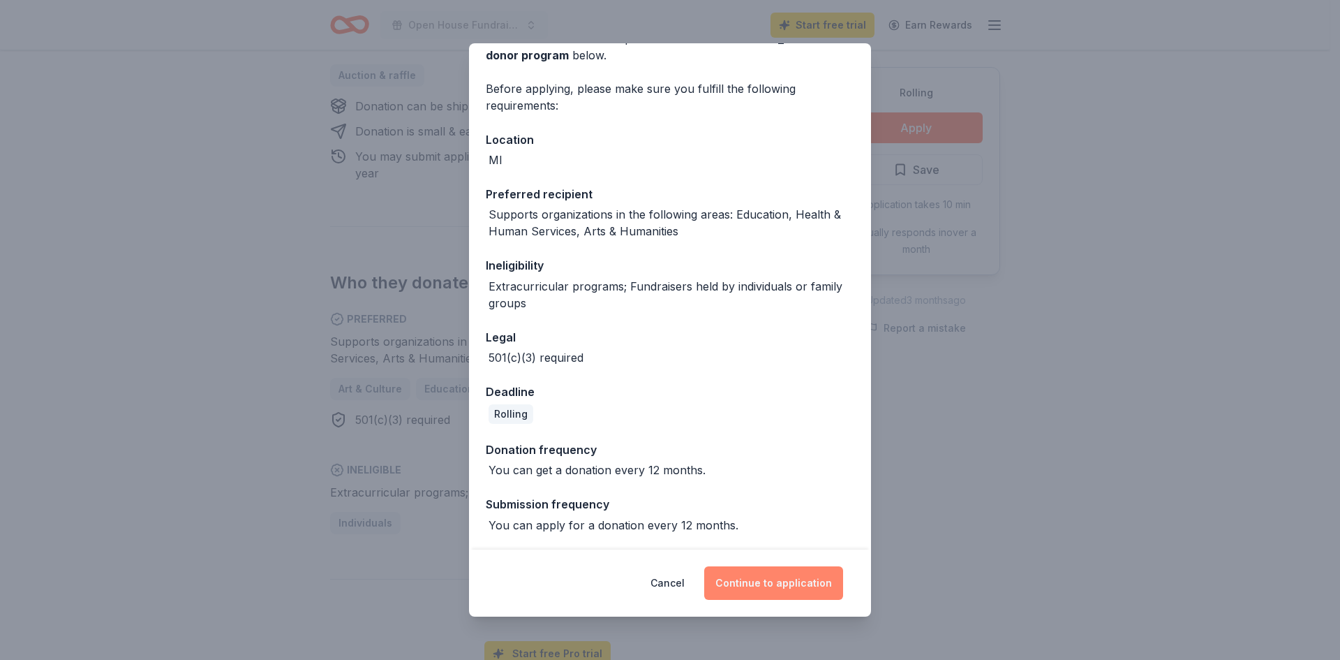
click at [752, 579] on button "Continue to application" at bounding box center [773, 583] width 139 height 34
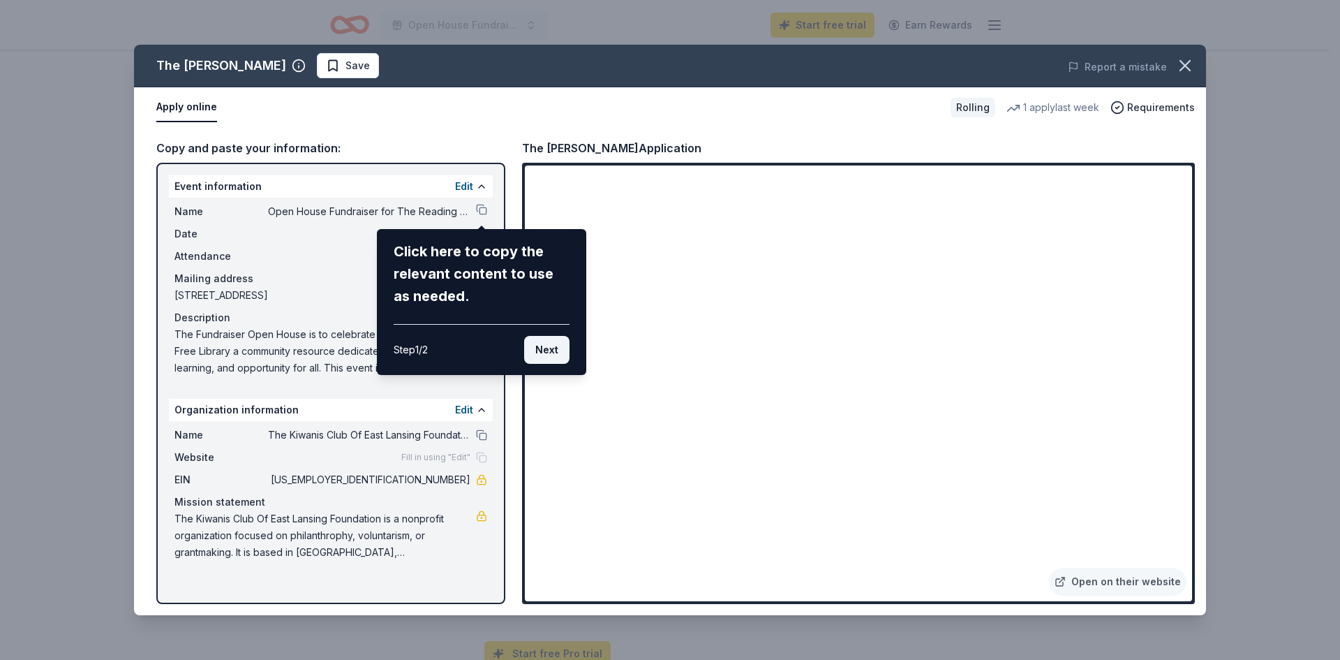
click at [541, 346] on button "Next" at bounding box center [546, 350] width 45 height 28
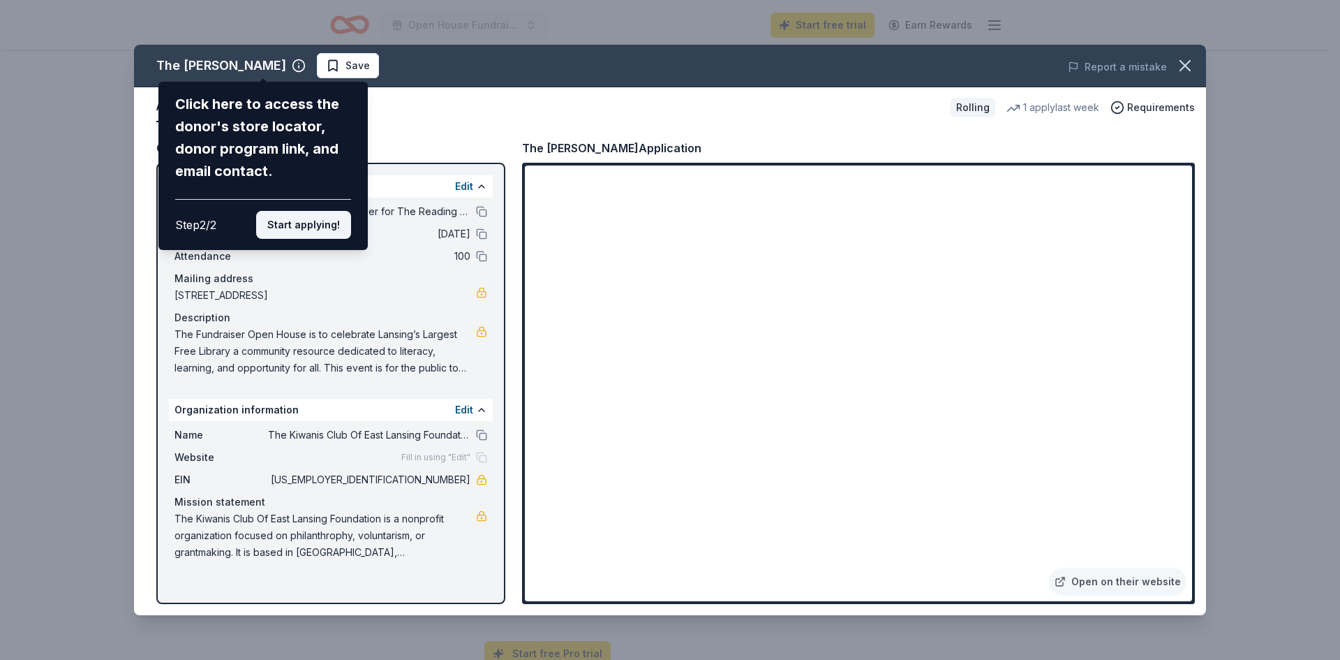
click at [329, 225] on button "Start applying!" at bounding box center [303, 225] width 95 height 28
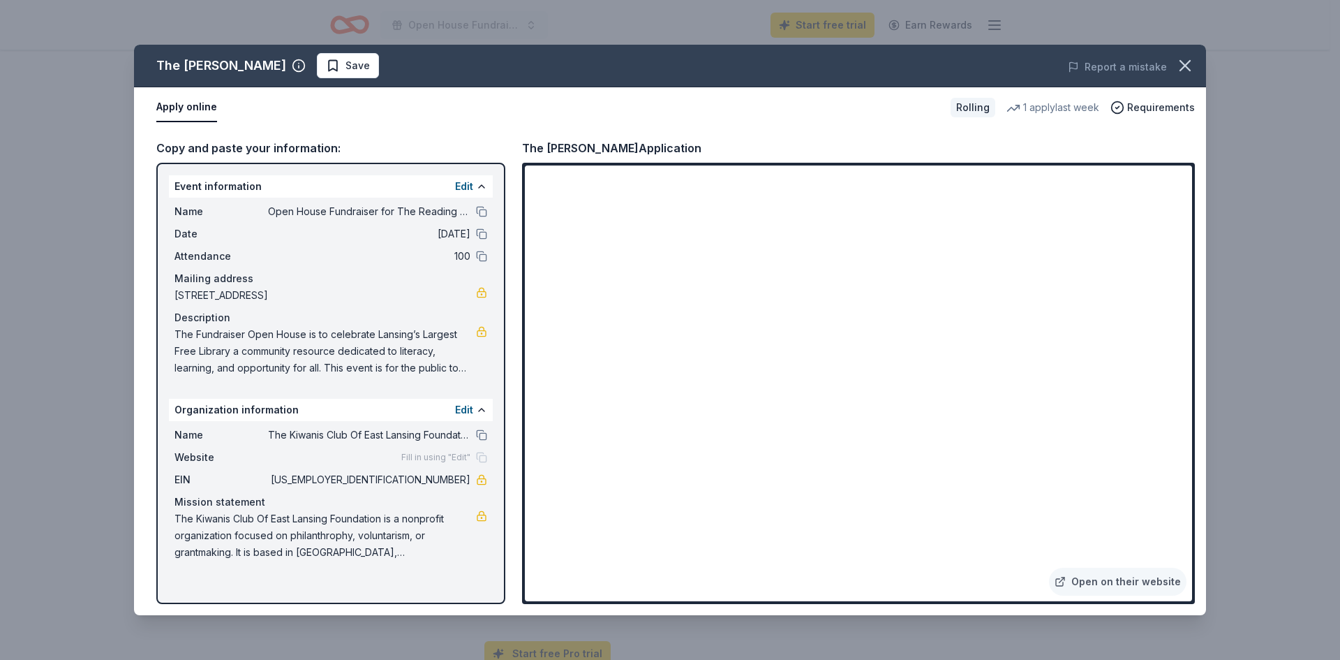
click at [367, 434] on span "The Kiwanis Club Of East Lansing Foundation" at bounding box center [369, 435] width 202 height 17
click at [466, 408] on button "Edit" at bounding box center [464, 409] width 18 height 17
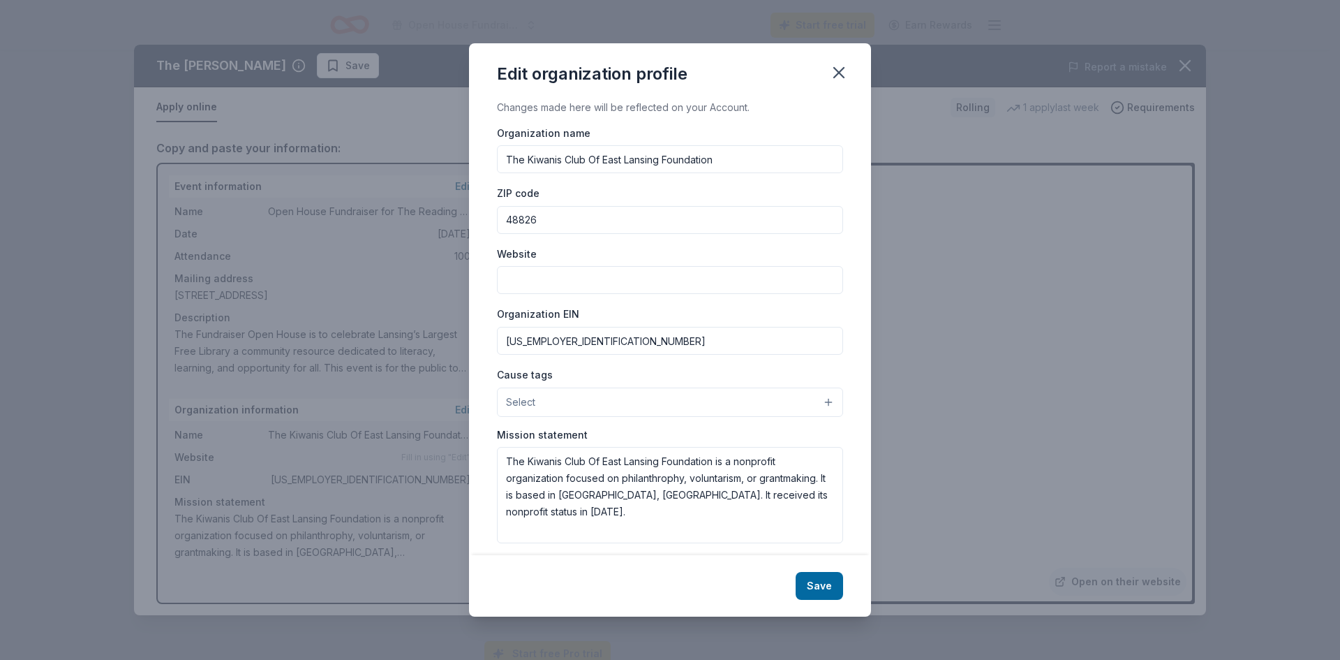
click at [595, 154] on input "The Kiwanis Club Of East Lansing Foundation" at bounding box center [670, 159] width 346 height 28
drag, startPoint x: 505, startPoint y: 156, endPoint x: 739, endPoint y: 175, distance: 235.3
click at [739, 175] on div "Organization name The Kiwanis Club Of East Lansing Foundation ZIP code 48826 We…" at bounding box center [670, 334] width 346 height 420
click at [510, 163] on input "the Reading People" at bounding box center [670, 159] width 346 height 28
type input "The Reading People"
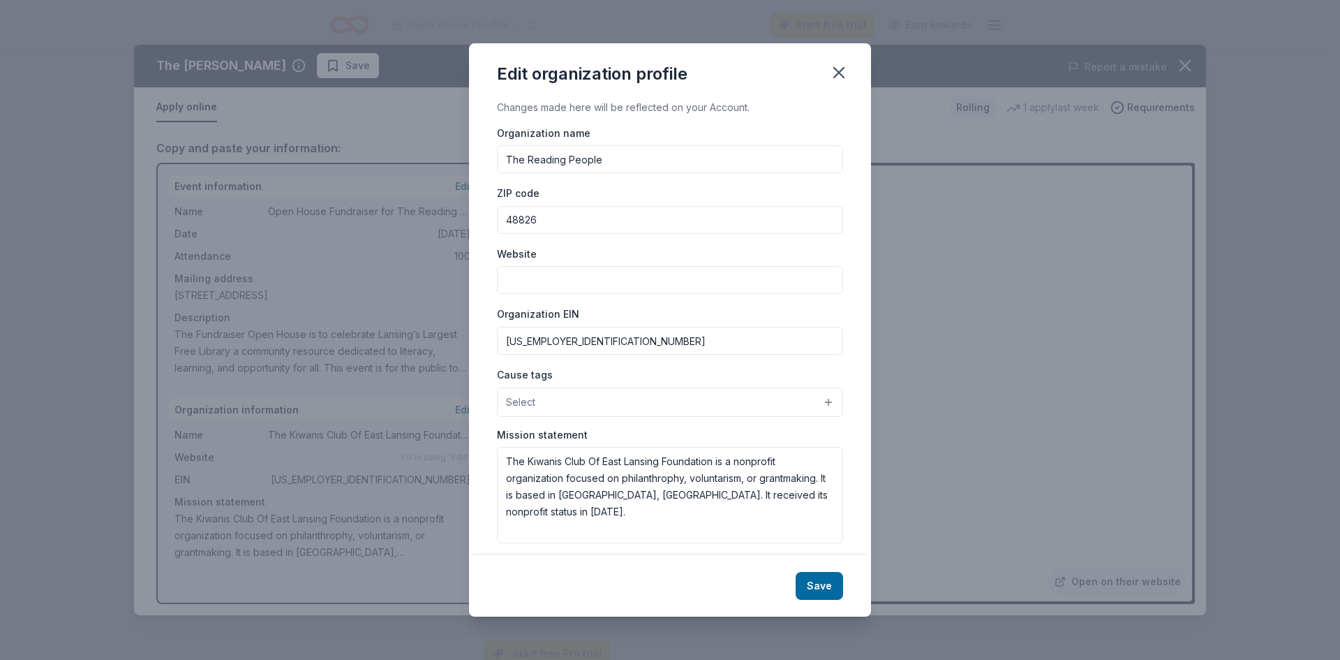
drag, startPoint x: 580, startPoint y: 230, endPoint x: 503, endPoint y: 221, distance: 78.1
click at [503, 221] on input "48826" at bounding box center [670, 220] width 346 height 28
type input "48906"
click at [527, 277] on input "Website" at bounding box center [670, 280] width 346 height 28
type input "thereadingpeople.org"
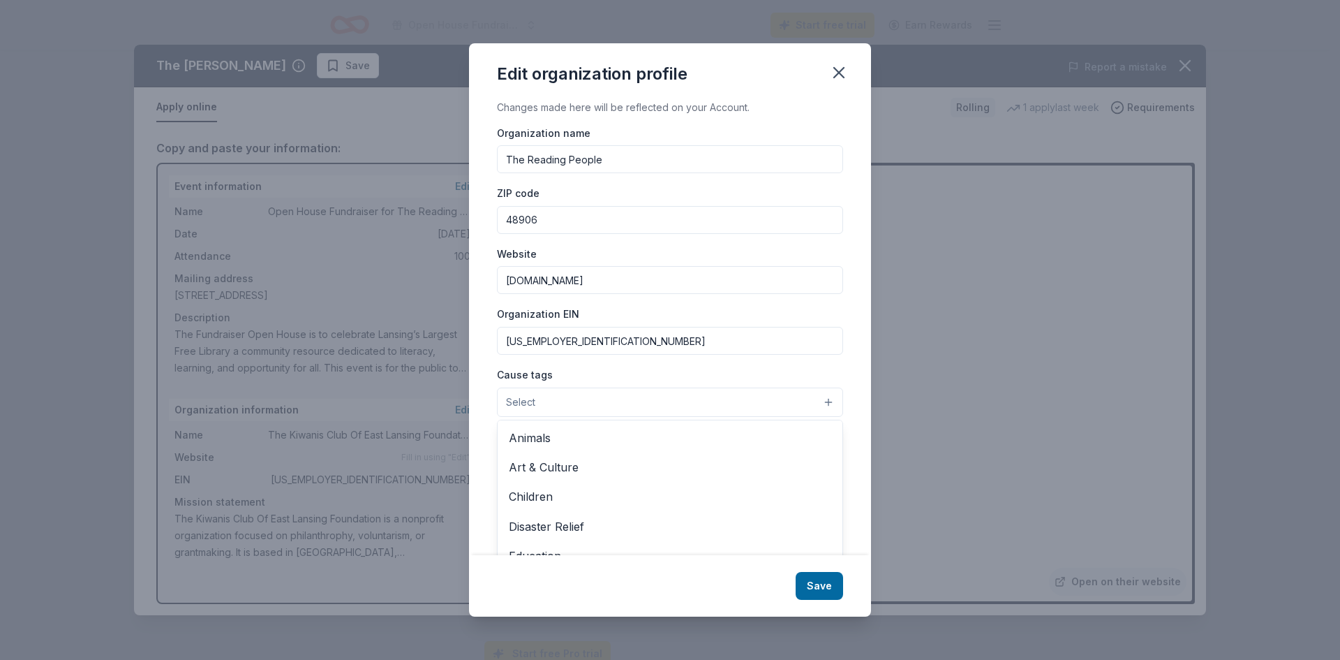
click at [574, 405] on button "Select" at bounding box center [670, 401] width 346 height 29
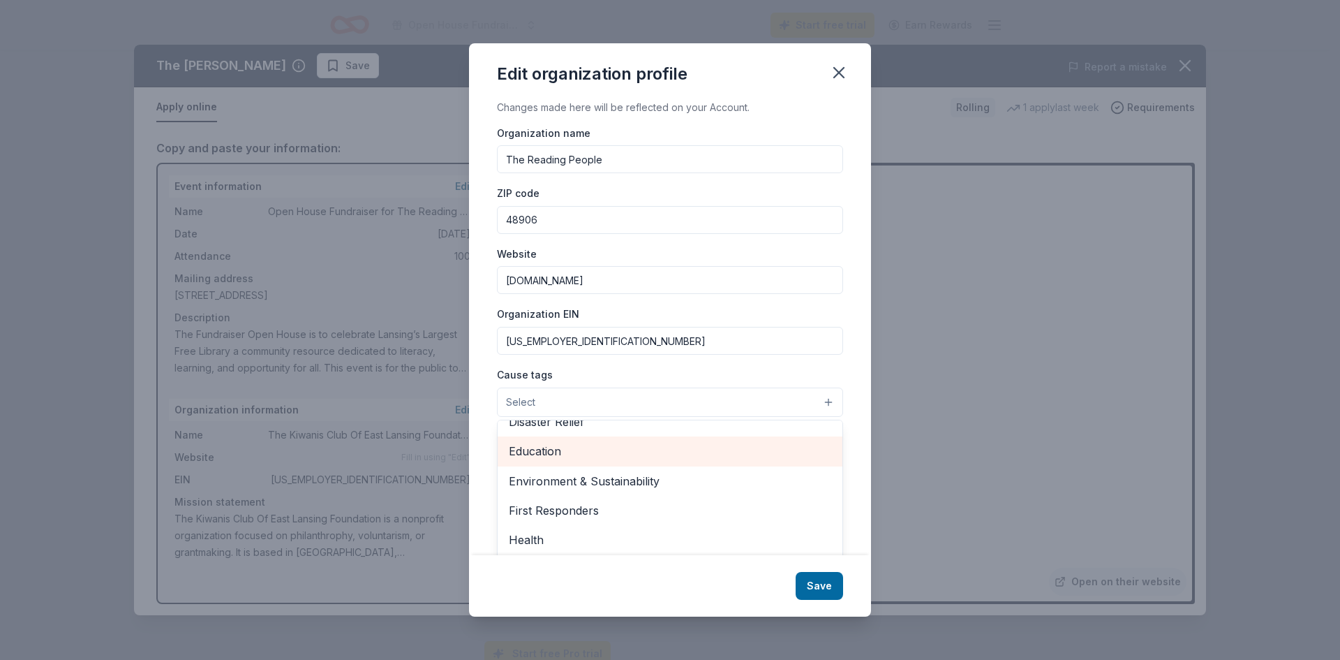
click at [574, 445] on span "Education" at bounding box center [670, 451] width 323 height 18
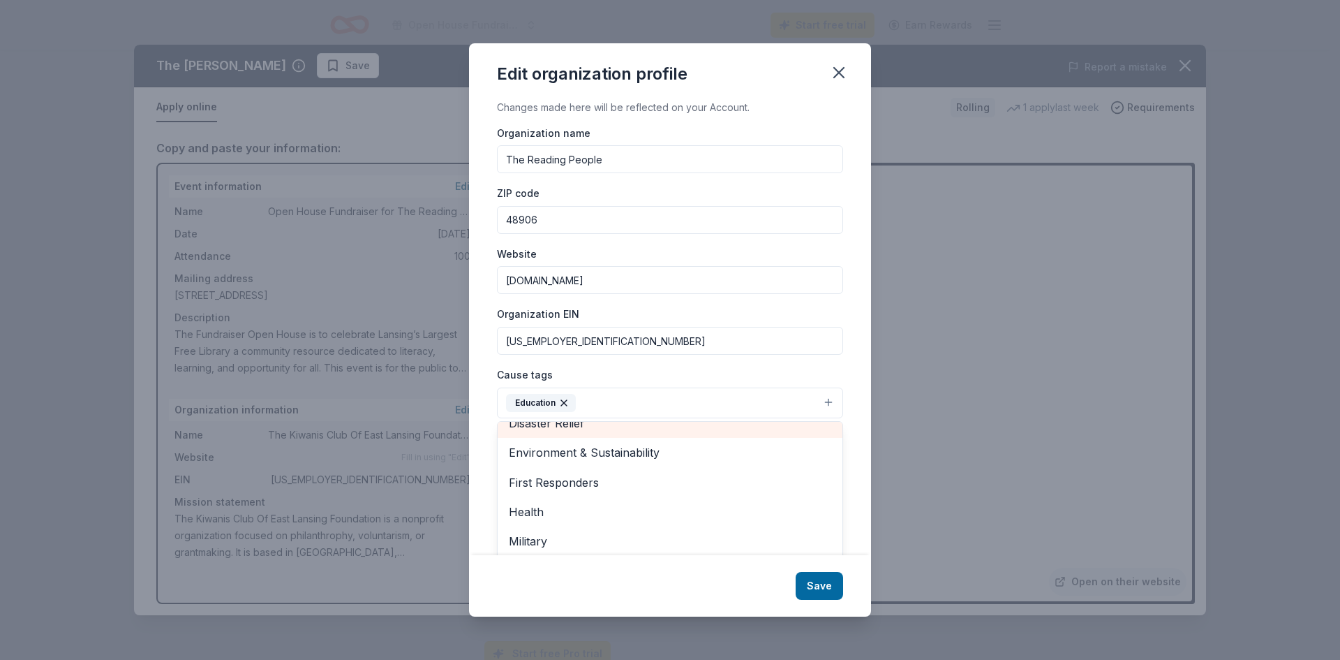
scroll to position [165, 0]
click at [843, 359] on div "Changes made here will be reflected on your Account. Organization name The Read…" at bounding box center [670, 327] width 402 height 457
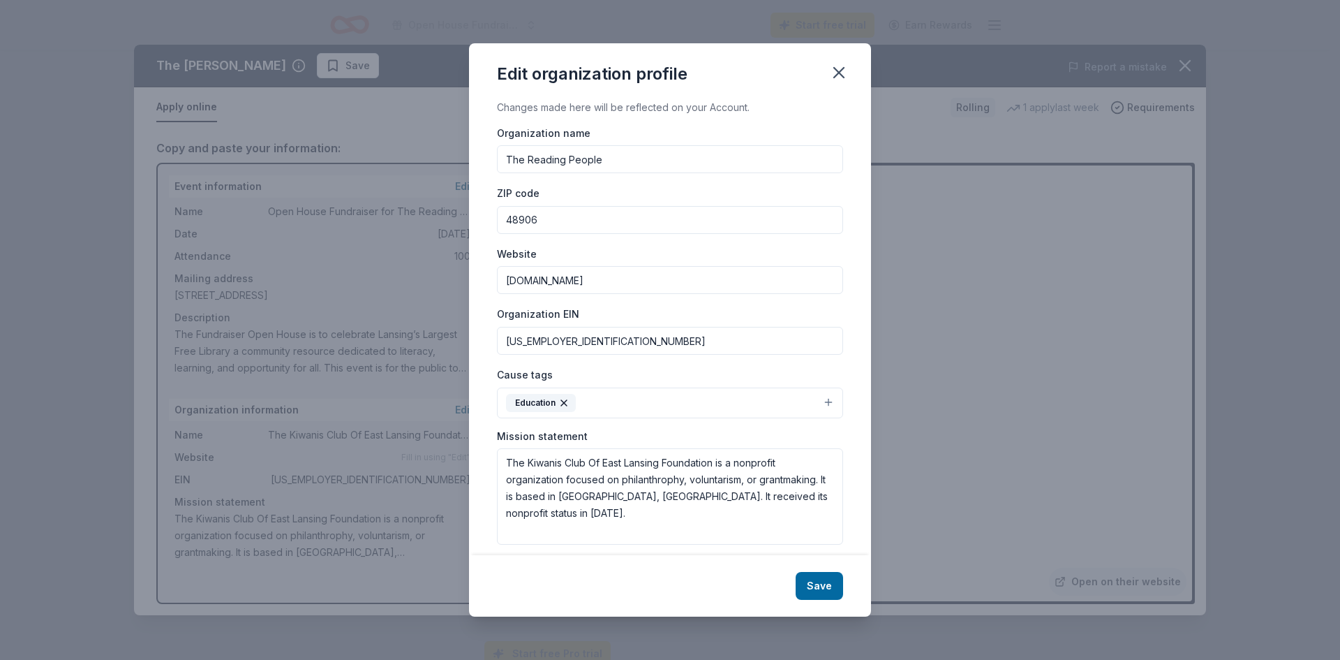
scroll to position [12, 0]
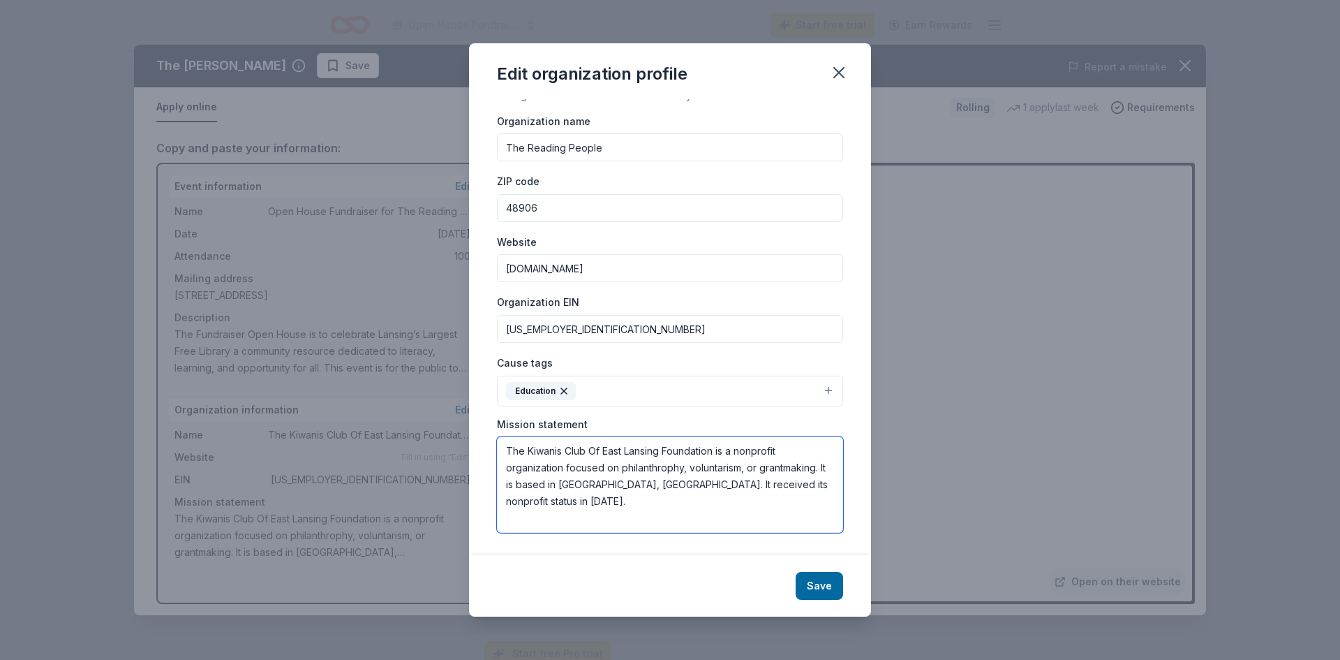
drag, startPoint x: 507, startPoint y: 454, endPoint x: 825, endPoint y: 483, distance: 319.7
click at [825, 483] on textarea "The Kiwanis Club Of East Lansing Foundation is a nonprofit organization focused…" at bounding box center [670, 484] width 346 height 96
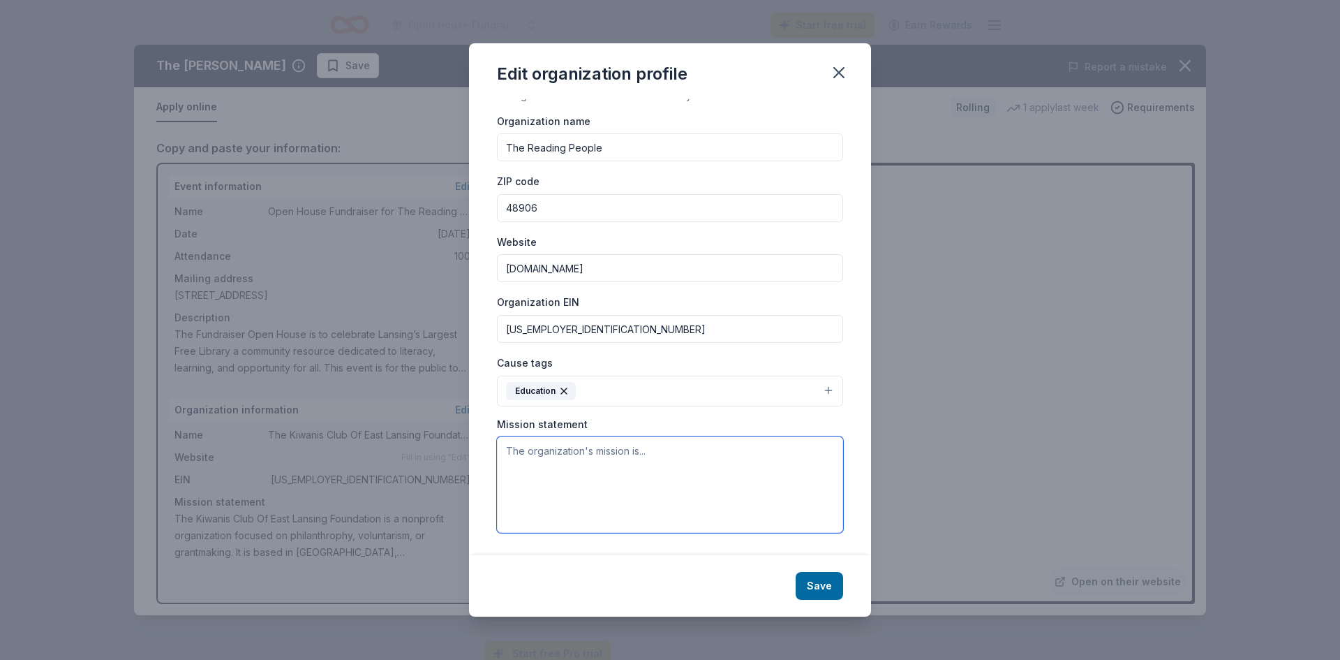
paste textarea "The Reading People works to eliminate illiteracy in our community by providing …"
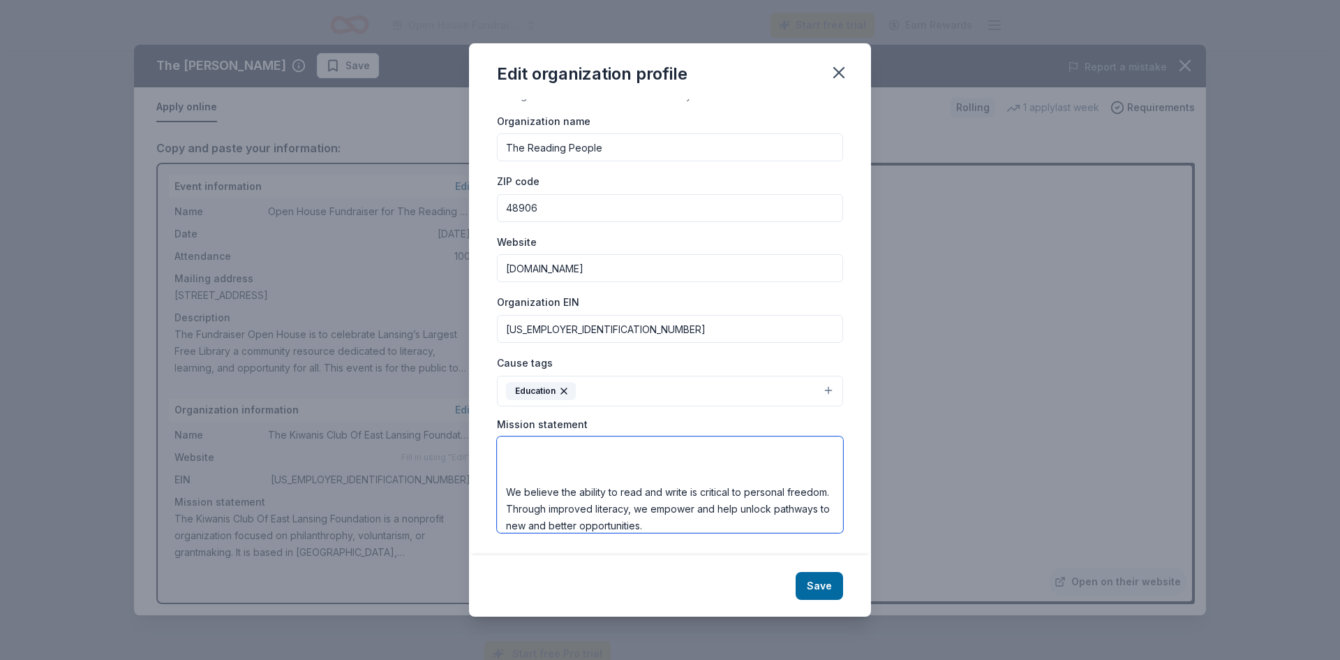
type textarea "The Reading People works to eliminate illiteracy in our community by providing …"
drag, startPoint x: 569, startPoint y: 331, endPoint x: 520, endPoint y: 329, distance: 48.9
click at [520, 329] on input "38-2752559" at bounding box center [670, 329] width 346 height 28
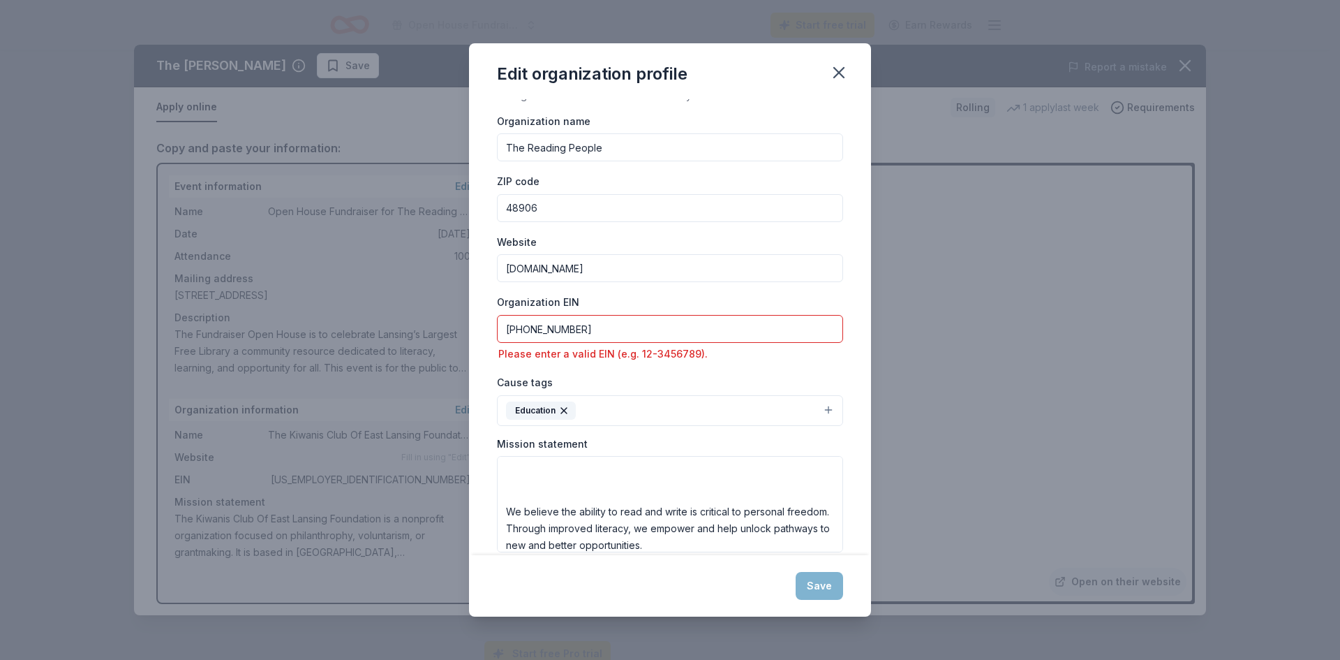
click at [538, 323] on input "38-262-5057" at bounding box center [670, 329] width 346 height 28
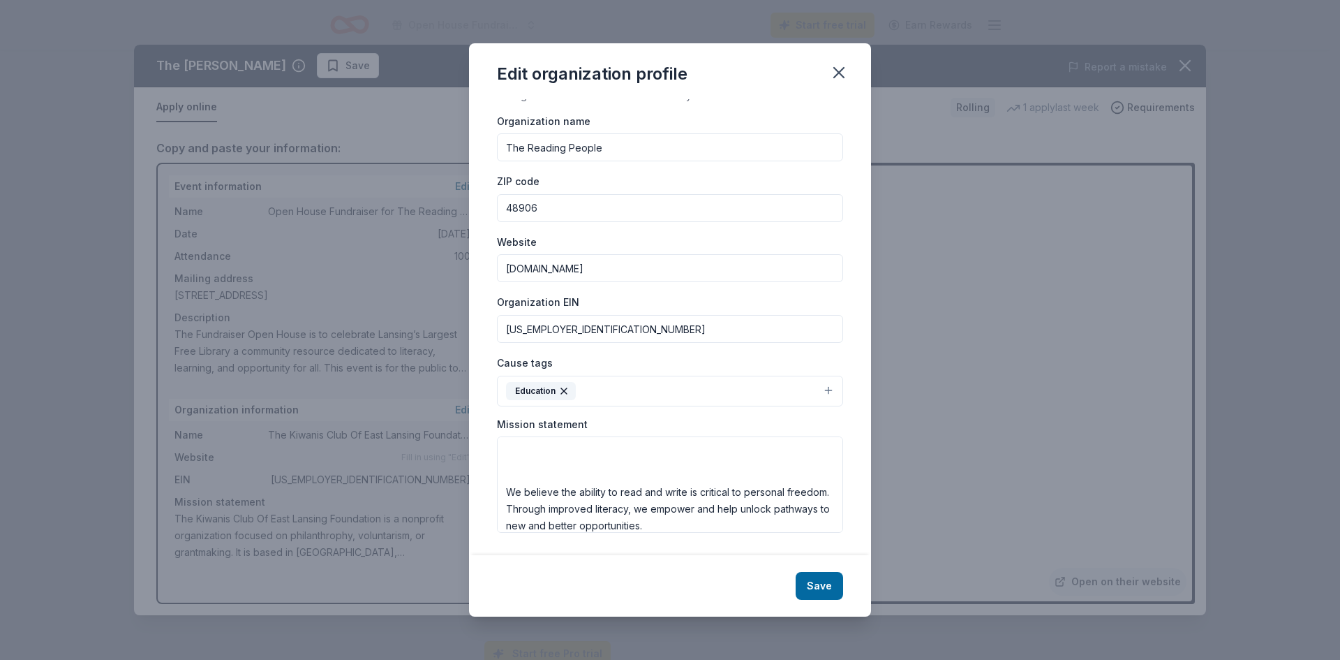
type input "[US_EMPLOYER_IDENTIFICATION_NUMBER]"
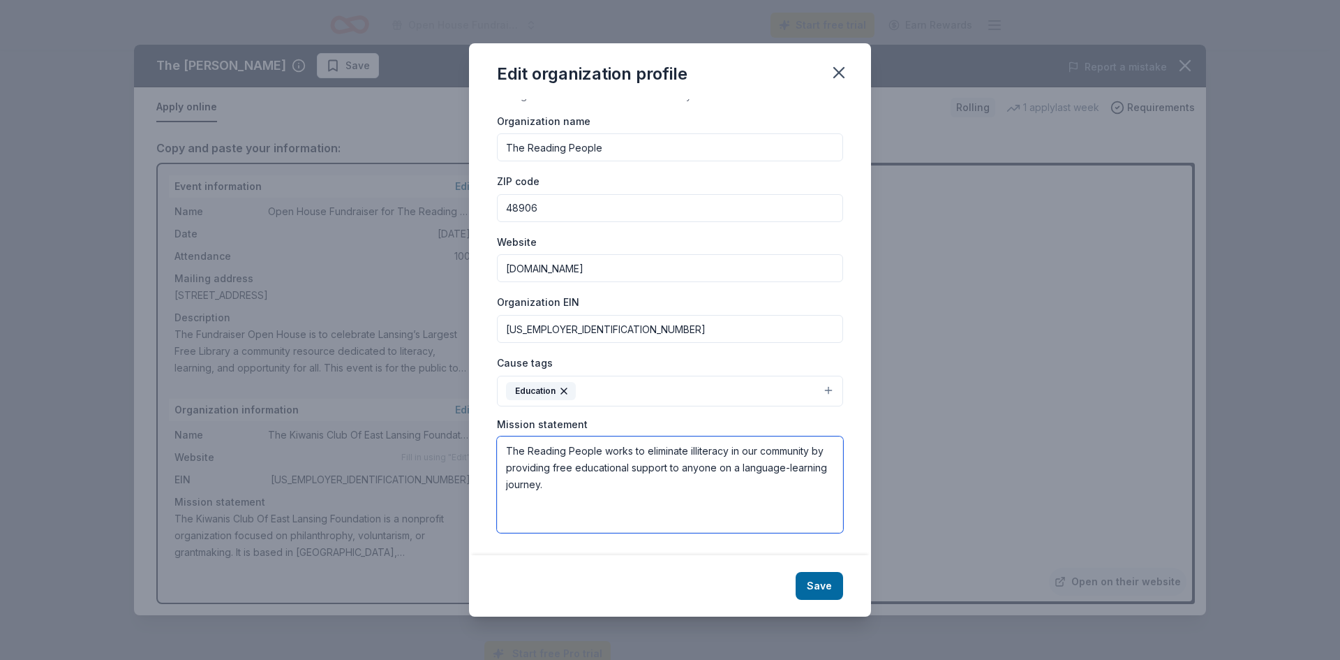
click at [659, 491] on textarea "The Reading People works to eliminate illiteracy in our community by providing …" at bounding box center [670, 484] width 346 height 96
click at [630, 490] on textarea "The Reading People works to eliminate illiteracy in our community by providing …" at bounding box center [670, 484] width 346 height 96
click at [583, 482] on textarea "The Reading People works to eliminate illiteracy in our community by providing …" at bounding box center [670, 484] width 346 height 96
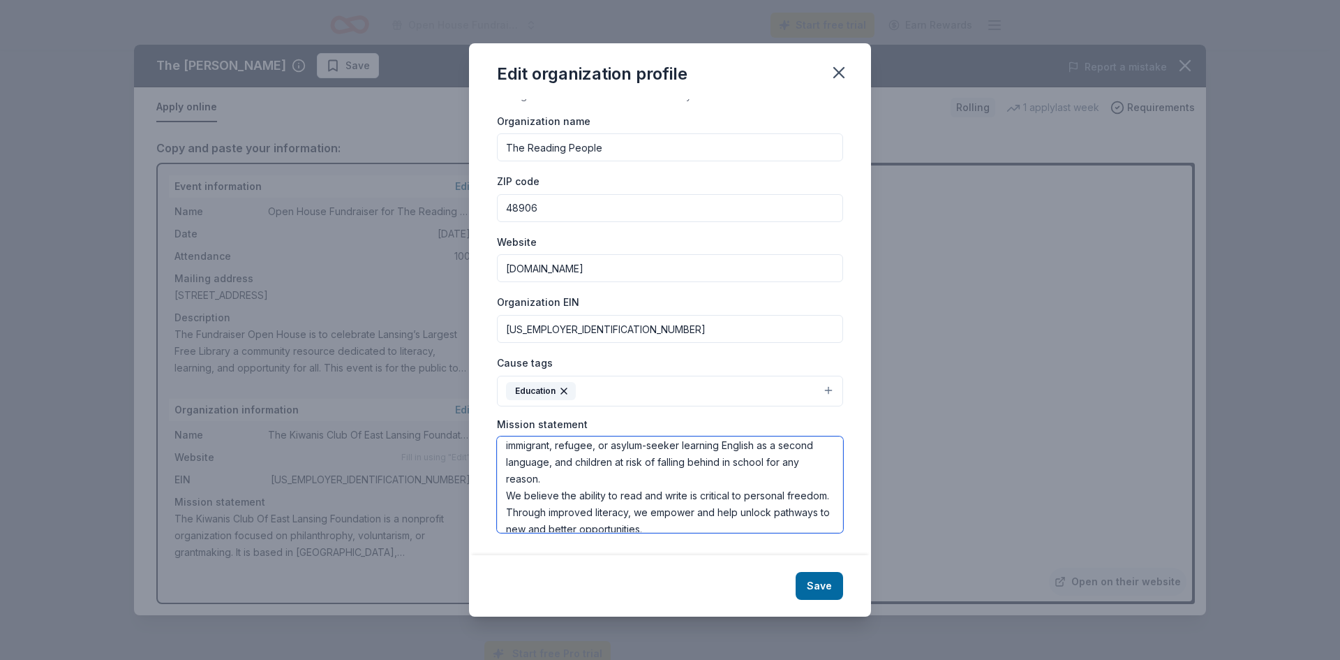
type textarea "The Reading People works to eliminate illiteracy in our community by providing …"
click at [505, 269] on input "thereadingpeople.org" at bounding box center [670, 268] width 346 height 28
type input "[DOMAIN_NAME]"
click at [618, 350] on div "Organization name The Reading People ZIP code 48906 Website www.thereadingpeopl…" at bounding box center [670, 322] width 346 height 421
click at [818, 581] on button "Save" at bounding box center [819, 586] width 47 height 28
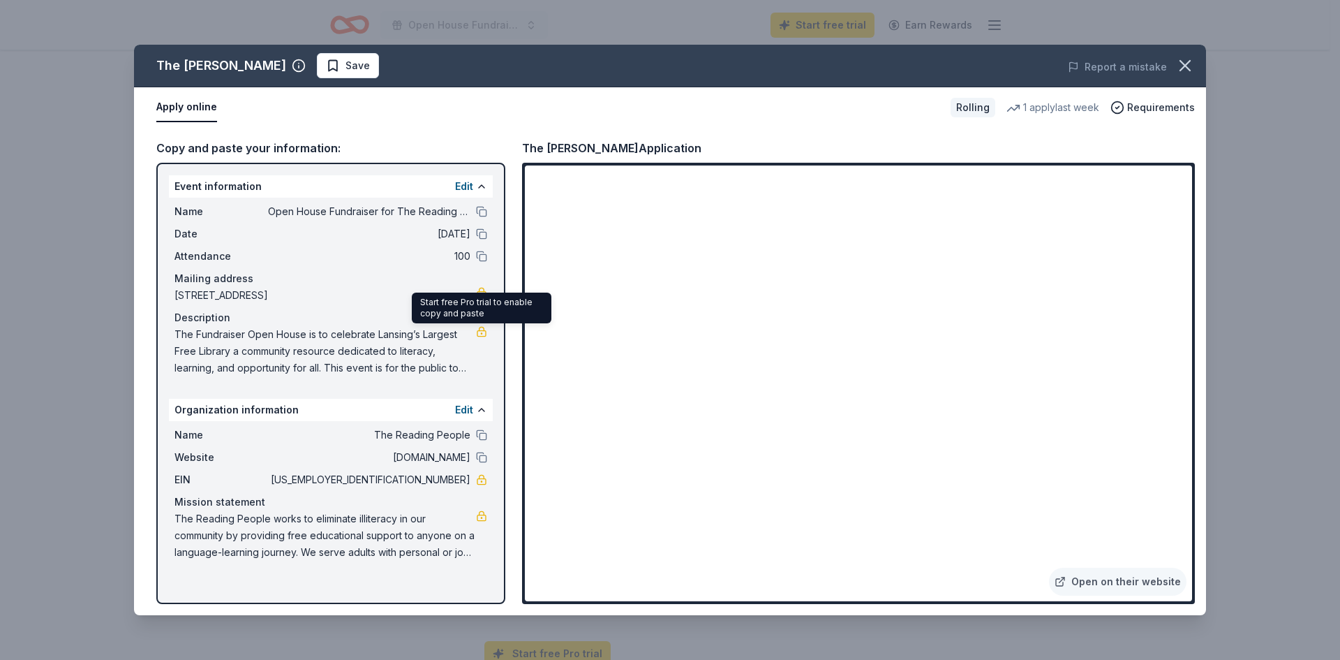
click at [479, 331] on link at bounding box center [481, 331] width 11 height 11
click at [392, 264] on span "100" at bounding box center [369, 256] width 202 height 17
